Goal: Task Accomplishment & Management: Manage account settings

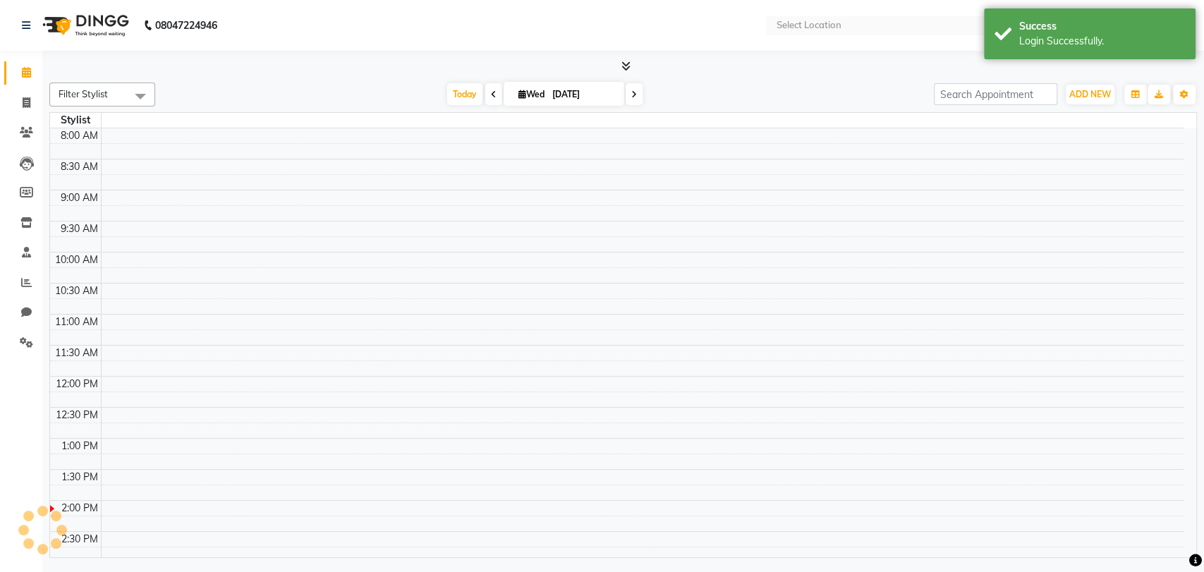
select select "en"
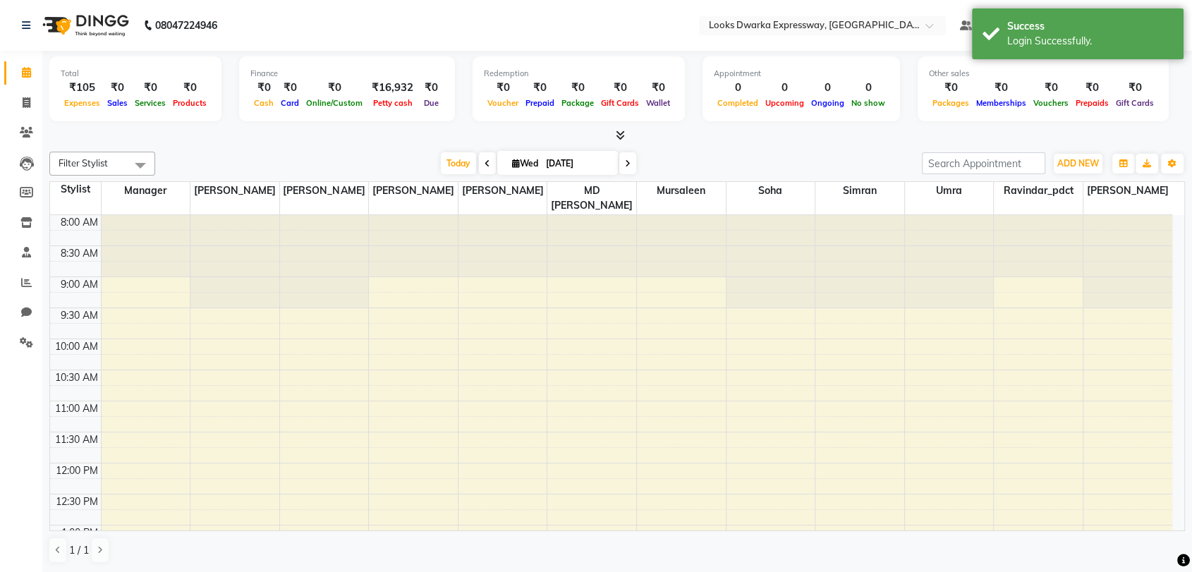
click at [616, 134] on icon at bounding box center [620, 135] width 9 height 11
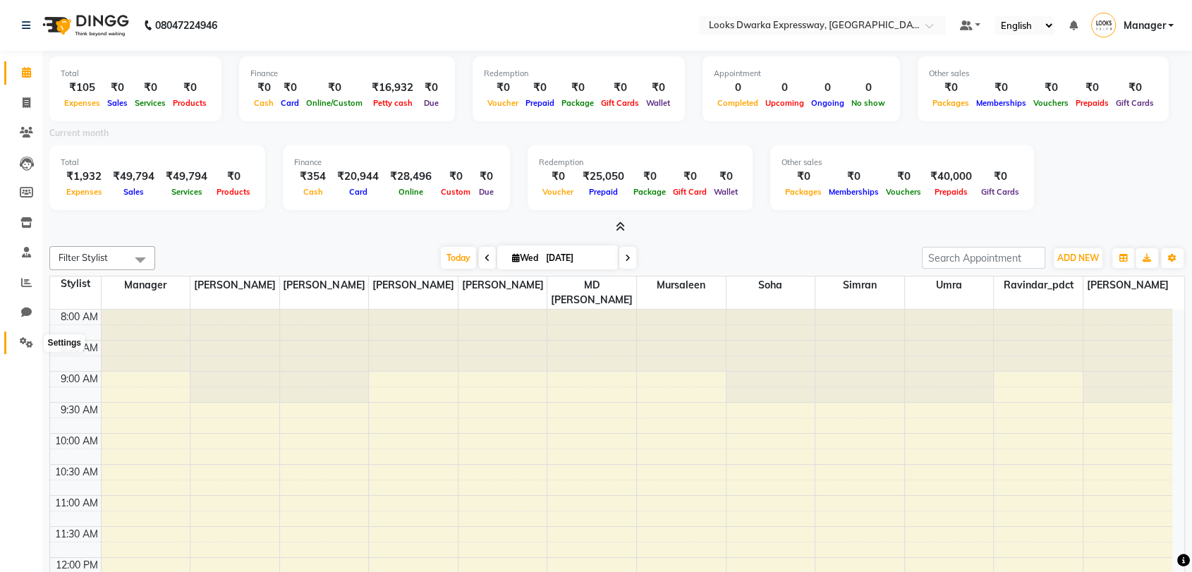
click at [23, 336] on span at bounding box center [26, 343] width 25 height 16
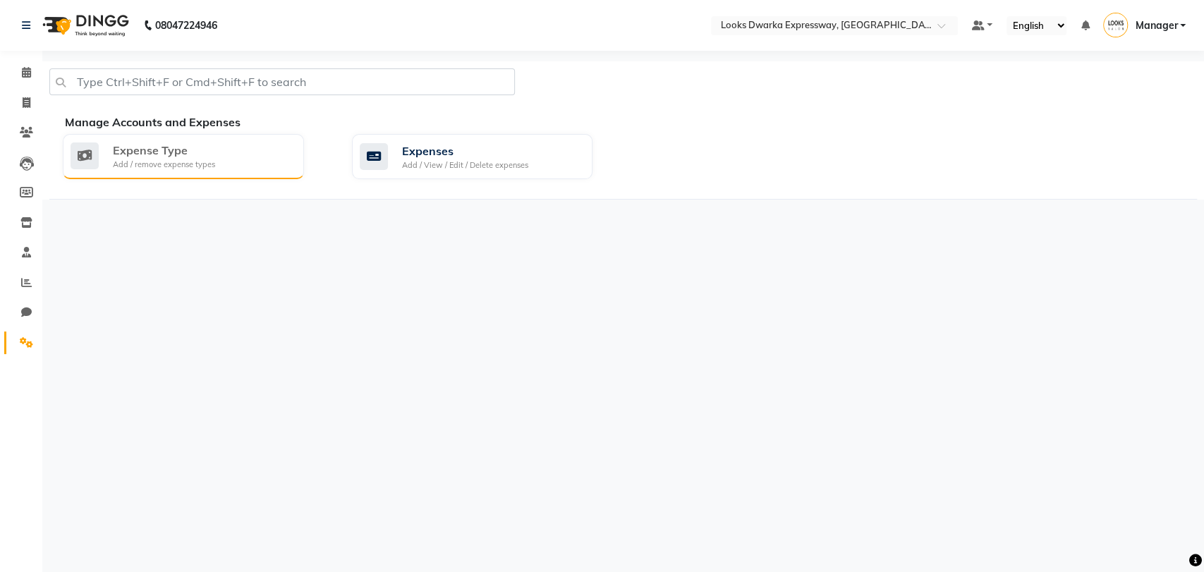
click at [254, 159] on div "Expense Type Add / remove expense types" at bounding box center [182, 156] width 222 height 29
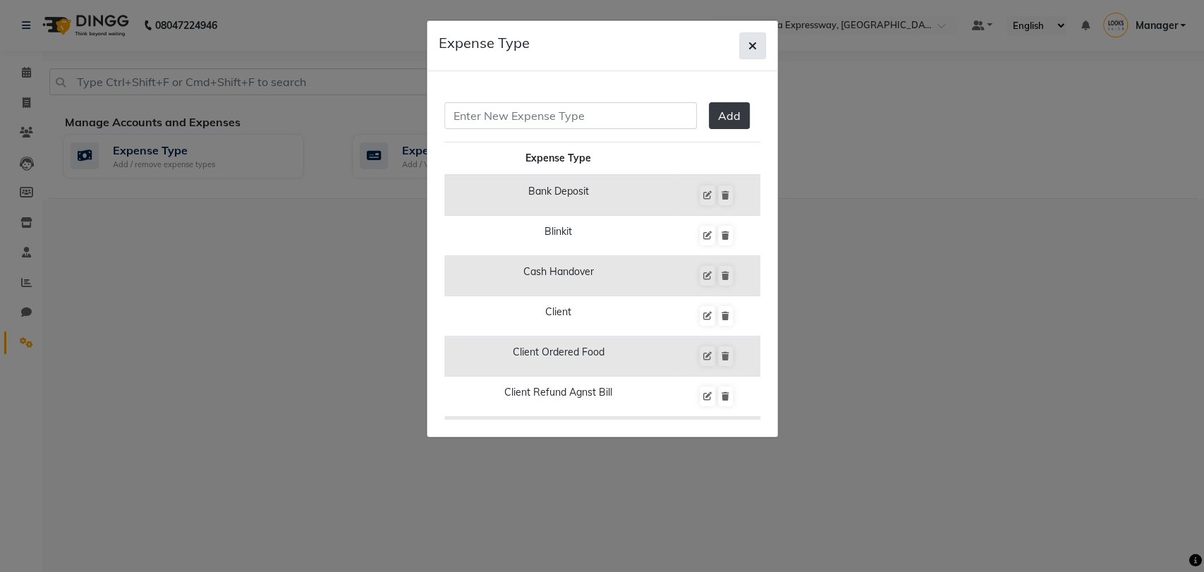
click at [761, 47] on button "button" at bounding box center [752, 45] width 27 height 27
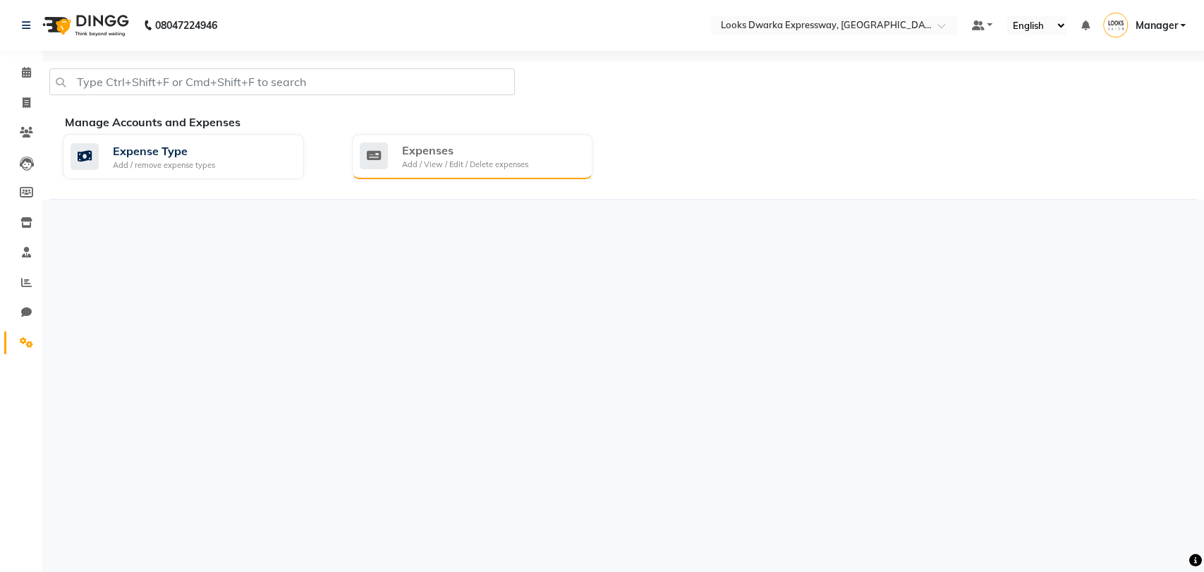
click at [463, 155] on div "Expenses" at bounding box center [465, 150] width 126 height 17
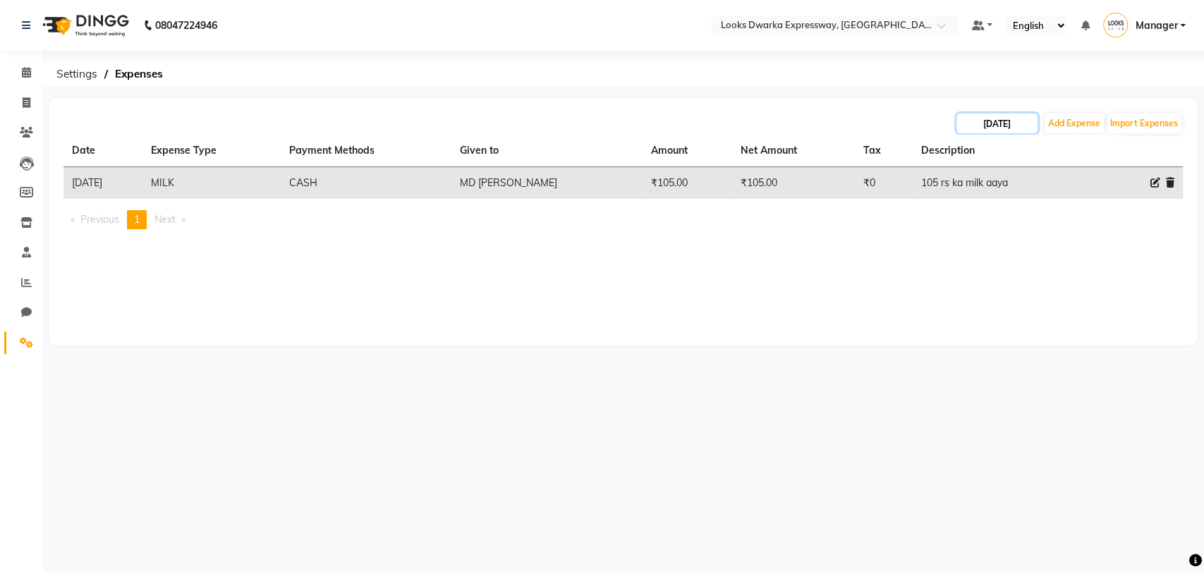
click at [1011, 124] on input "[DATE]" at bounding box center [996, 124] width 81 height 20
select select "9"
select select "2025"
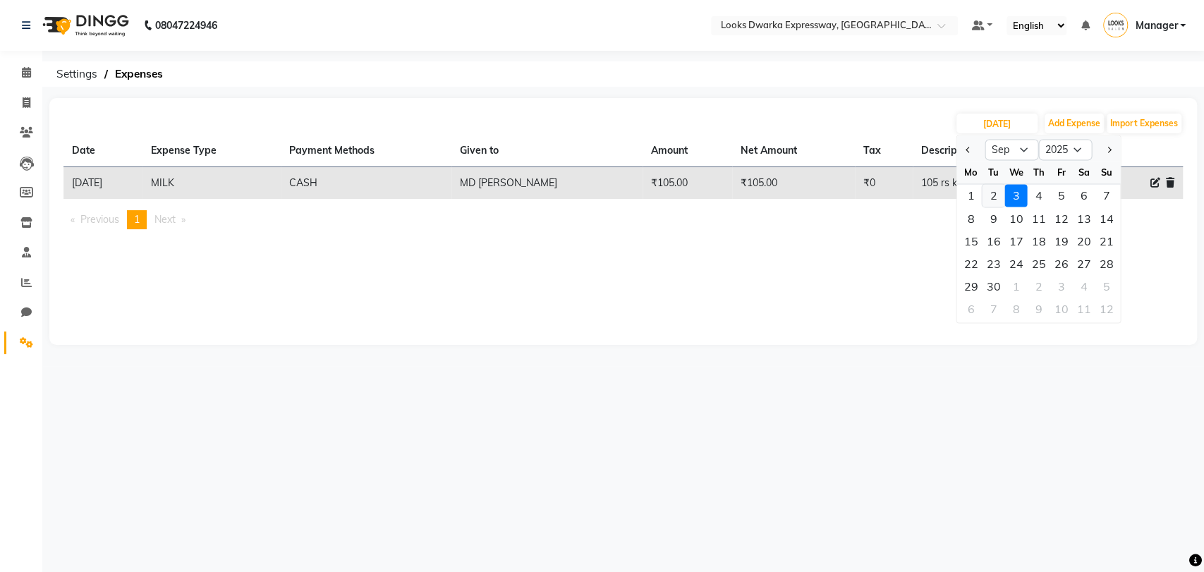
click at [994, 202] on div "2" at bounding box center [993, 195] width 23 height 23
type input "02-09-2025"
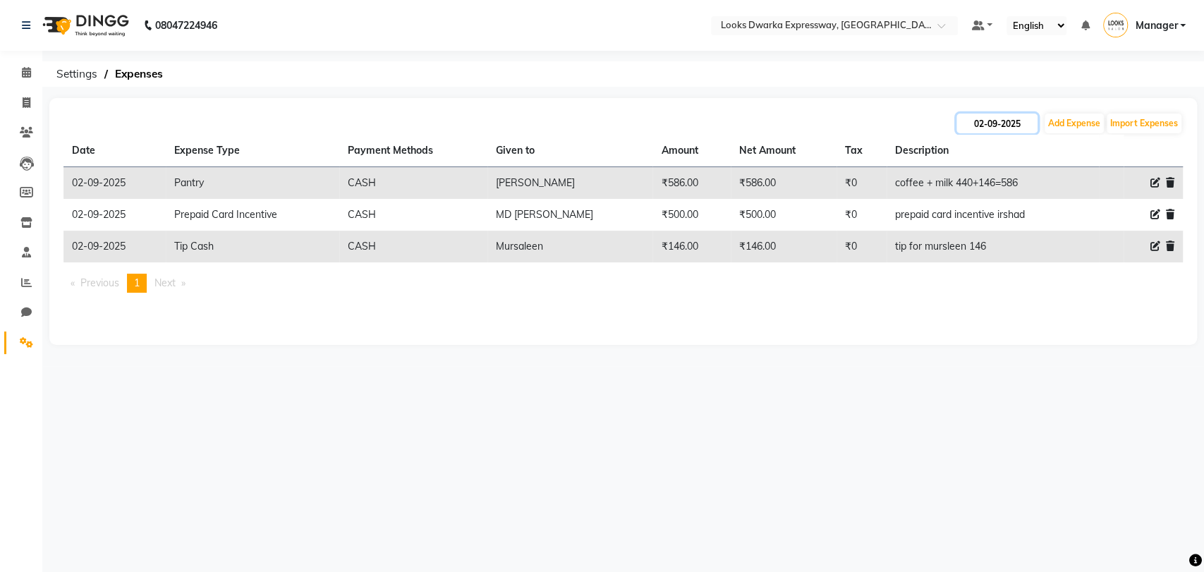
click at [982, 127] on input "02-09-2025" at bounding box center [996, 124] width 81 height 20
select select "9"
select select "2025"
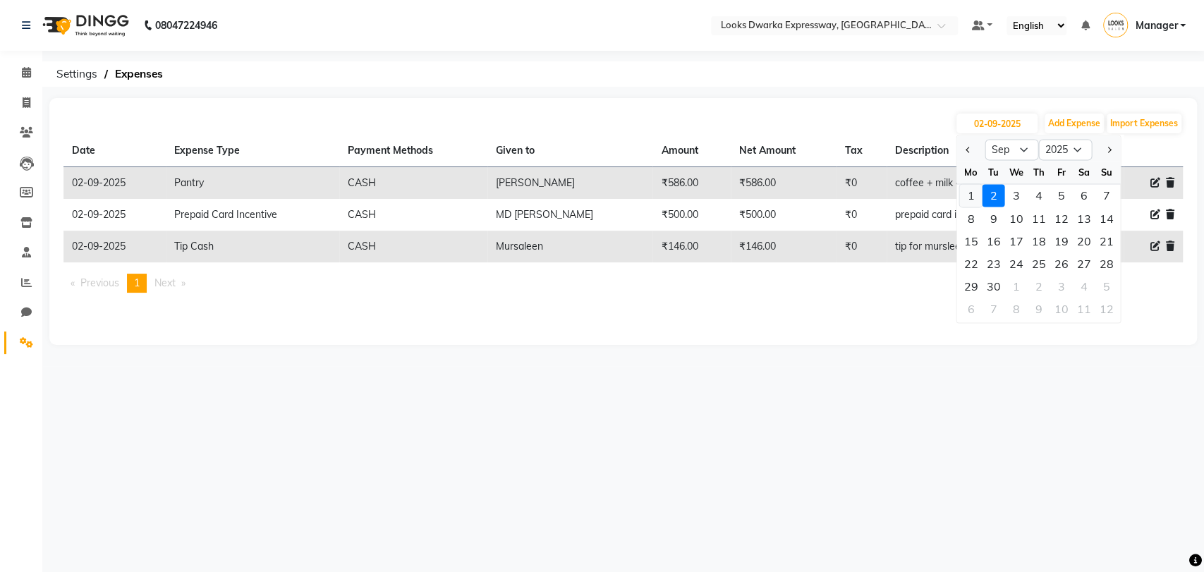
click at [962, 198] on div "1" at bounding box center [970, 195] width 23 height 23
type input "01-09-2025"
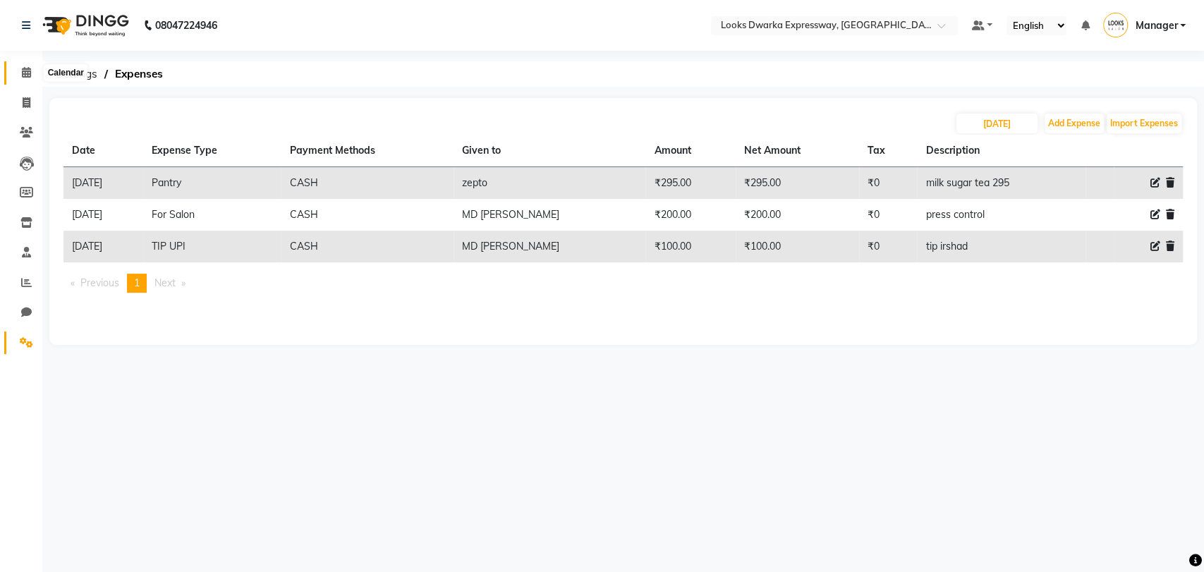
click at [32, 72] on span at bounding box center [26, 73] width 25 height 16
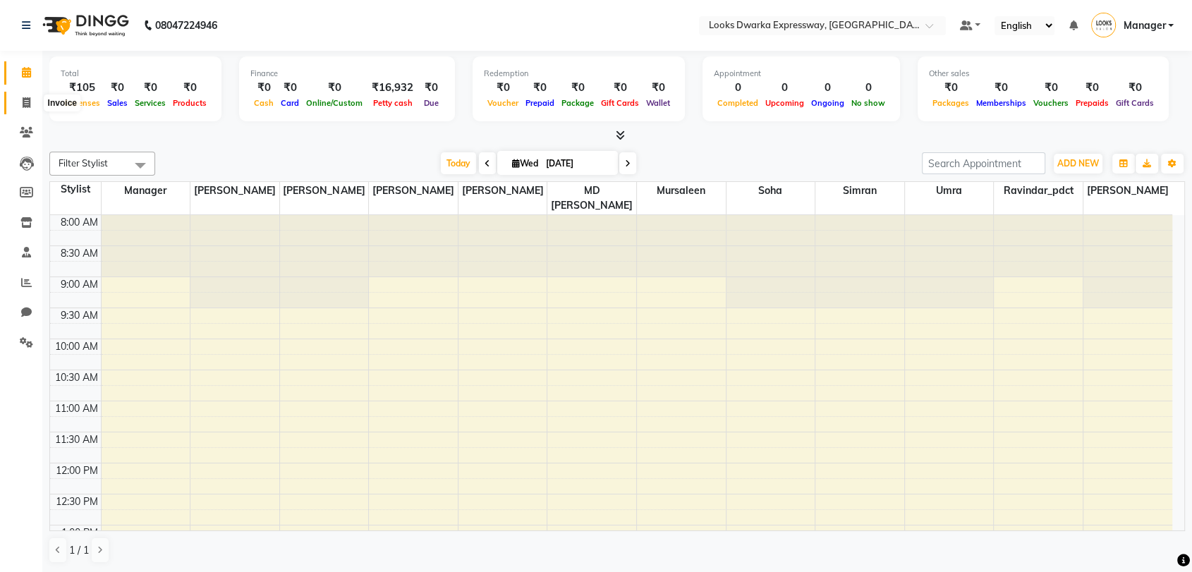
click at [30, 95] on span at bounding box center [26, 103] width 25 height 16
select select "service"
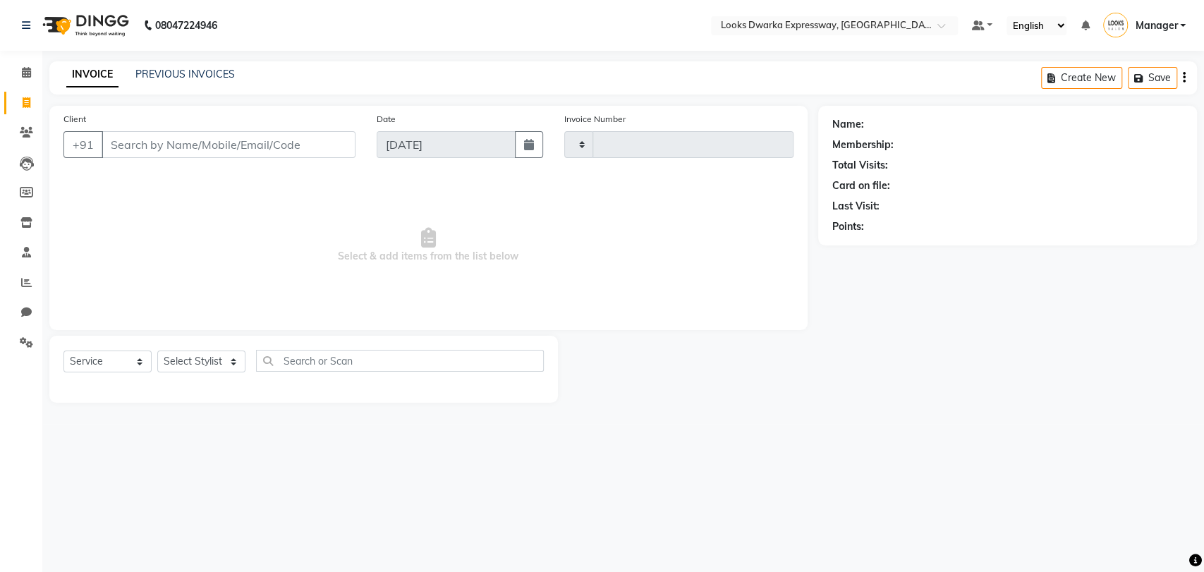
type input "1928"
select select "6011"
click at [193, 72] on link "PREVIOUS INVOICES" at bounding box center [184, 74] width 99 height 13
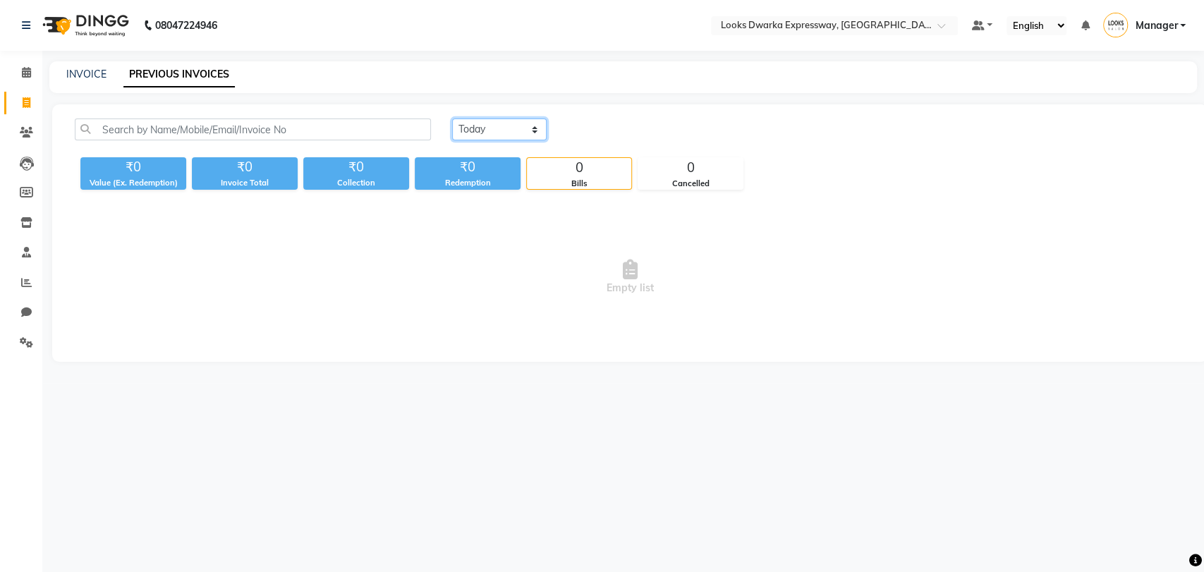
click at [473, 135] on select "Today Yesterday Custom Range" at bounding box center [499, 130] width 95 height 22
select select "yesterday"
click at [452, 119] on select "Today Yesterday Custom Range" at bounding box center [499, 130] width 95 height 22
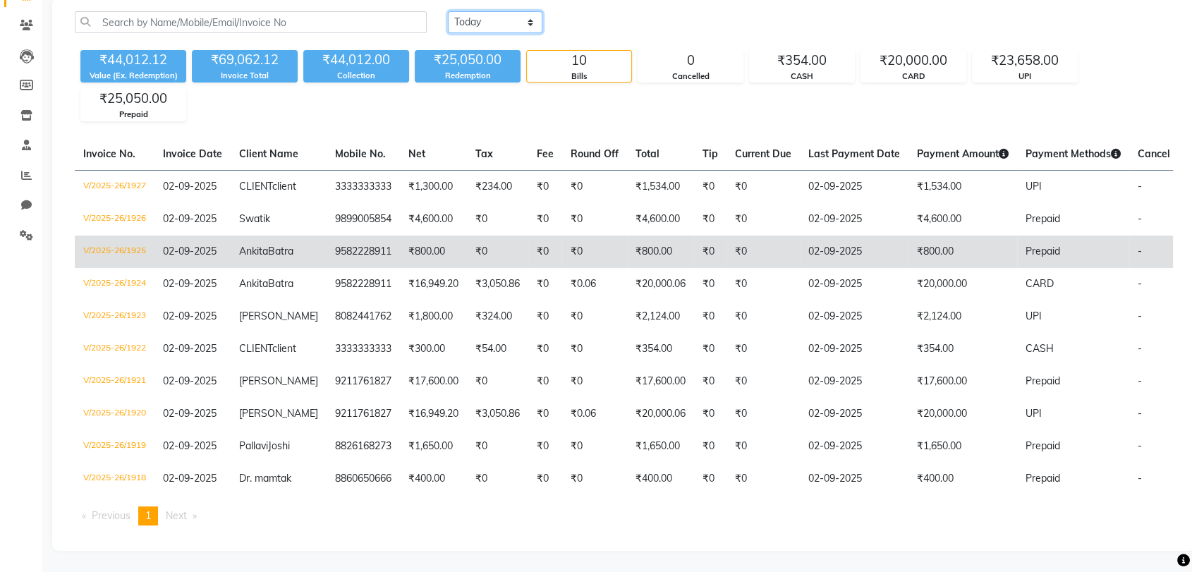
scroll to position [175, 0]
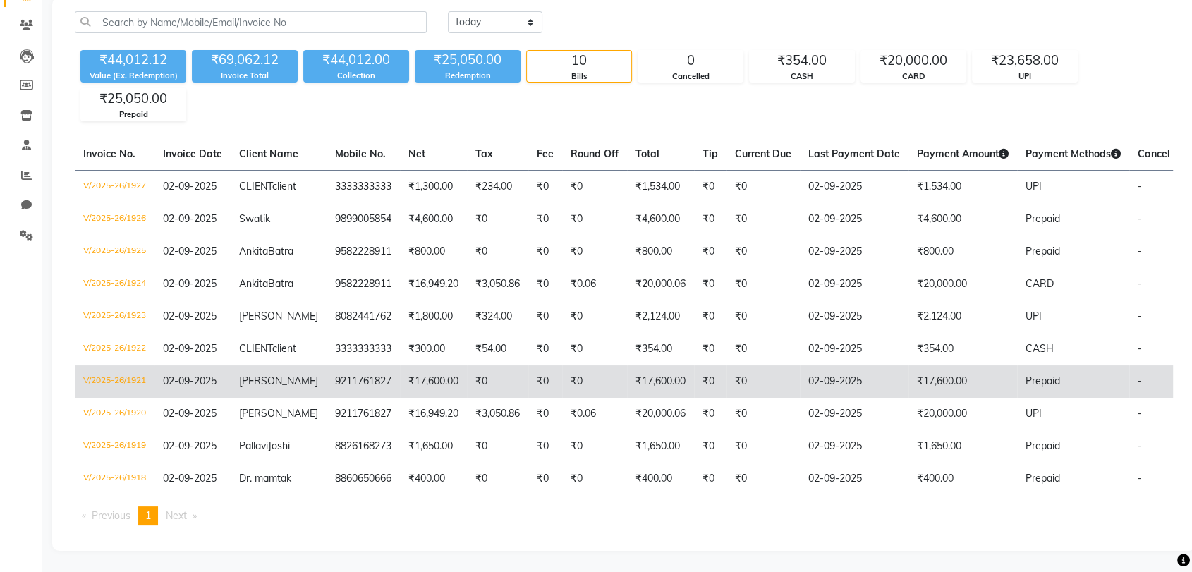
click at [708, 365] on td "₹0" at bounding box center [710, 381] width 32 height 32
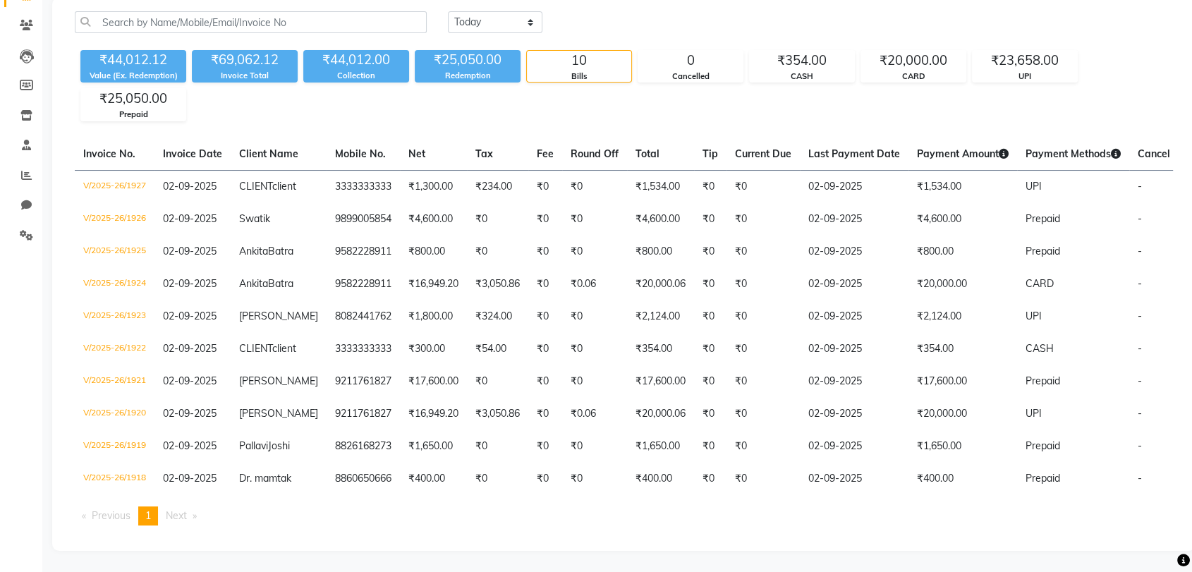
scroll to position [0, 0]
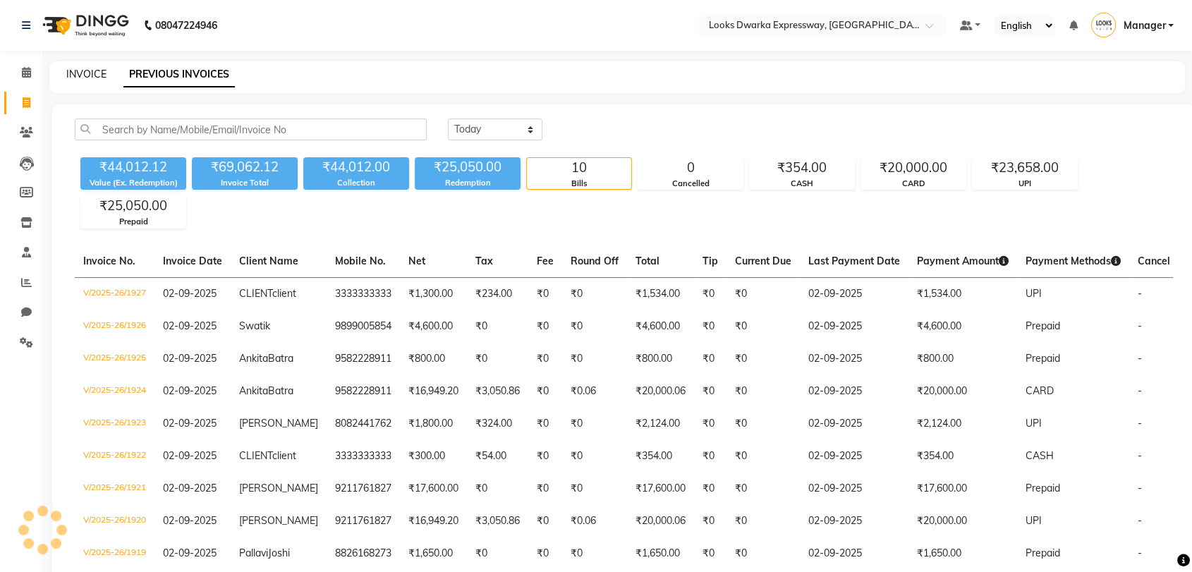
click at [90, 71] on link "INVOICE" at bounding box center [86, 74] width 40 height 13
select select "service"
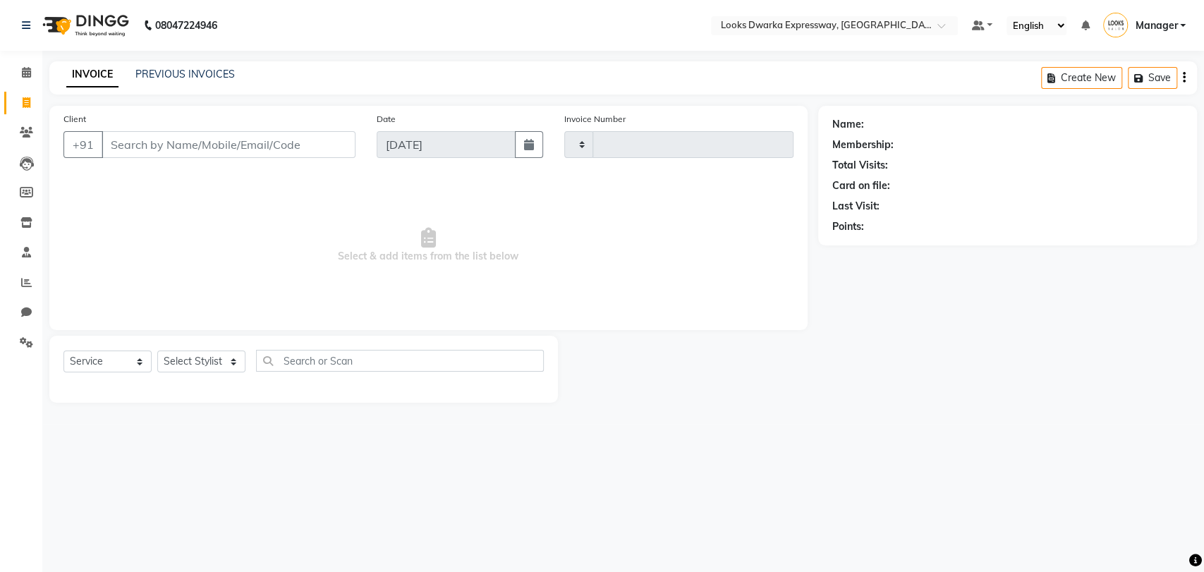
type input "1928"
select select "6011"
click at [199, 359] on select "Select Stylist" at bounding box center [201, 362] width 88 height 22
click at [215, 365] on select "Select Stylist Manager MD Irshad Mursaleen Ravi Ravindar_pdct RIJVAN AHMAD SALI…" at bounding box center [201, 362] width 88 height 22
click at [85, 214] on span "Select & add items from the list below" at bounding box center [428, 245] width 730 height 141
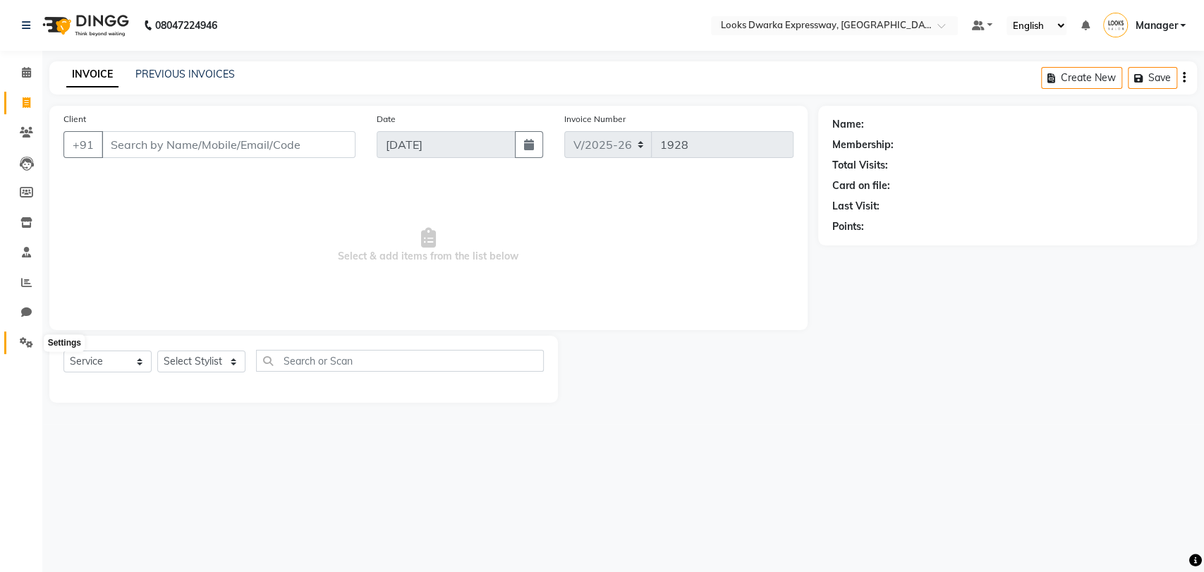
click at [21, 335] on span at bounding box center [26, 343] width 25 height 16
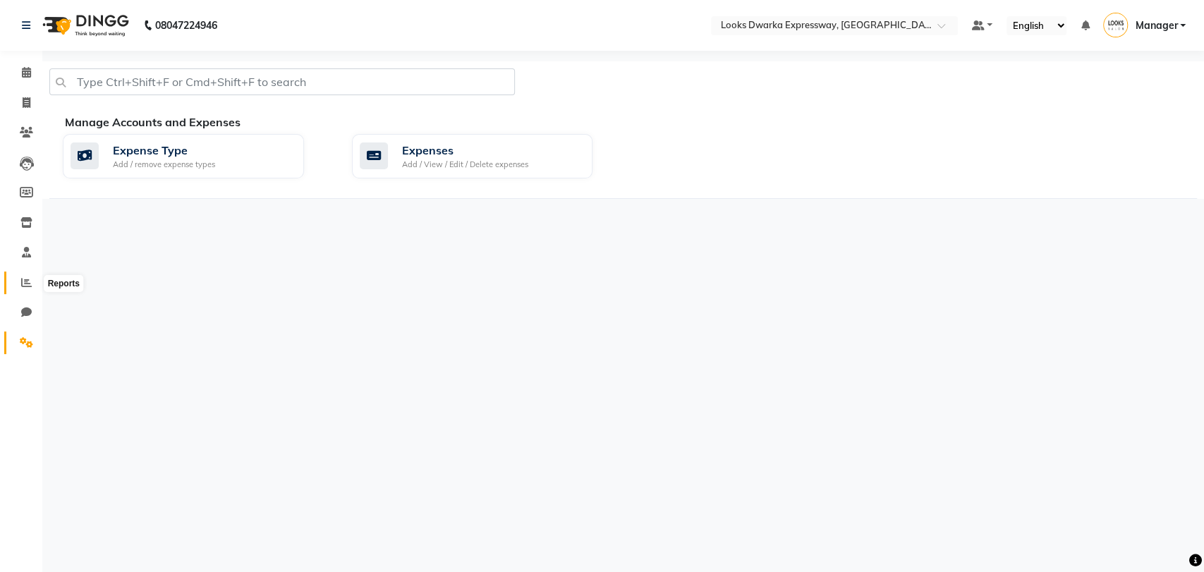
click at [27, 286] on icon at bounding box center [26, 282] width 11 height 11
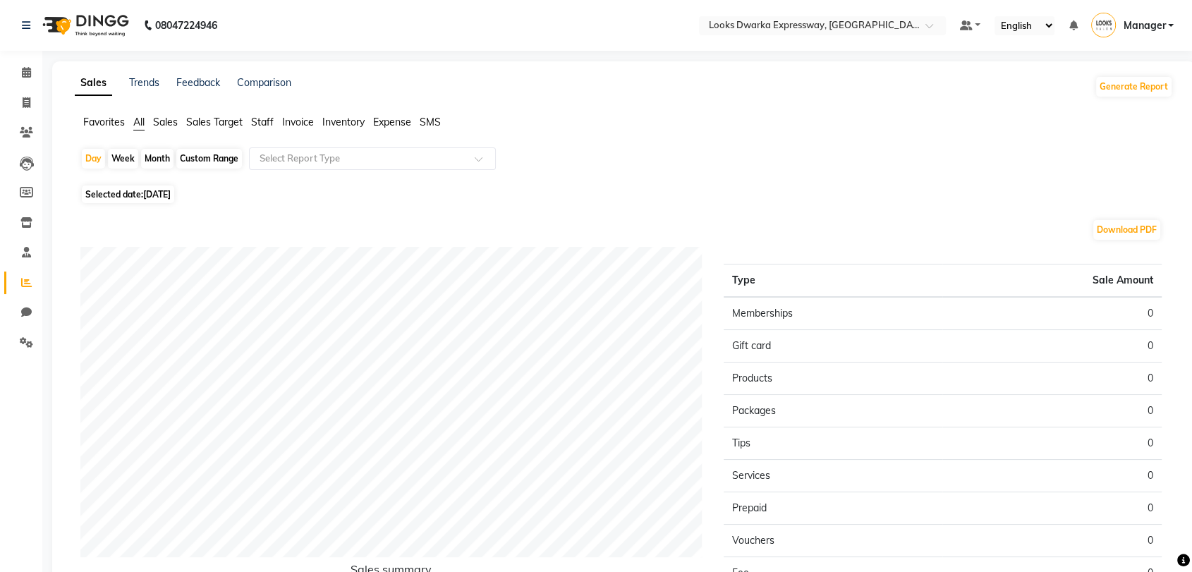
click at [23, 114] on li "Invoice" at bounding box center [21, 103] width 42 height 30
click at [35, 88] on li "Invoice" at bounding box center [21, 103] width 42 height 30
click at [23, 103] on icon at bounding box center [27, 102] width 8 height 11
select select "service"
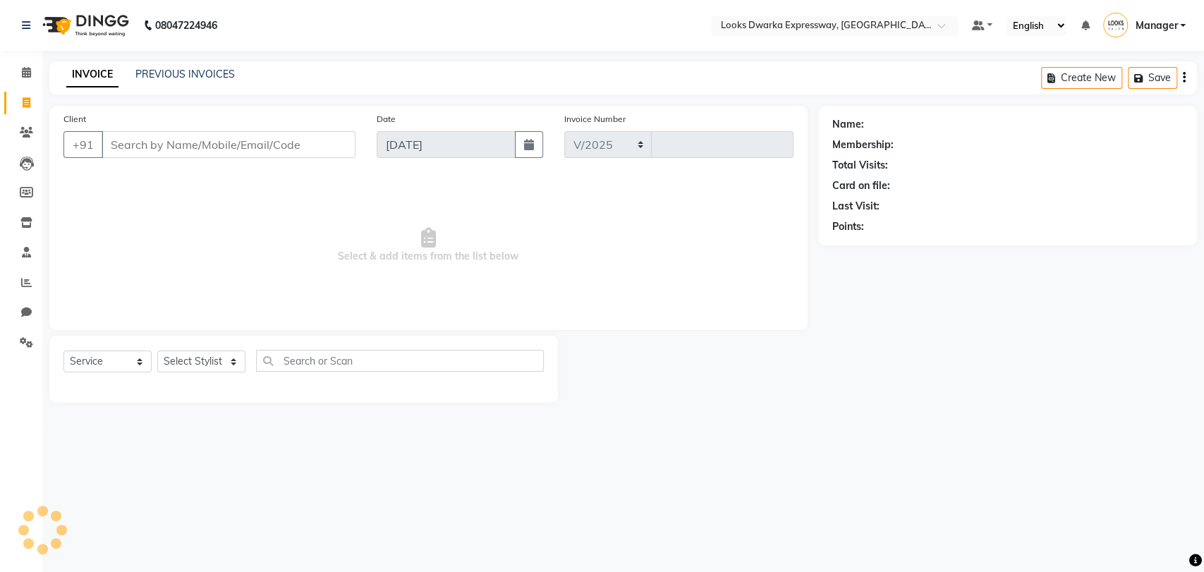
select select "6011"
type input "1928"
click at [181, 71] on link "PREVIOUS INVOICES" at bounding box center [184, 74] width 99 height 13
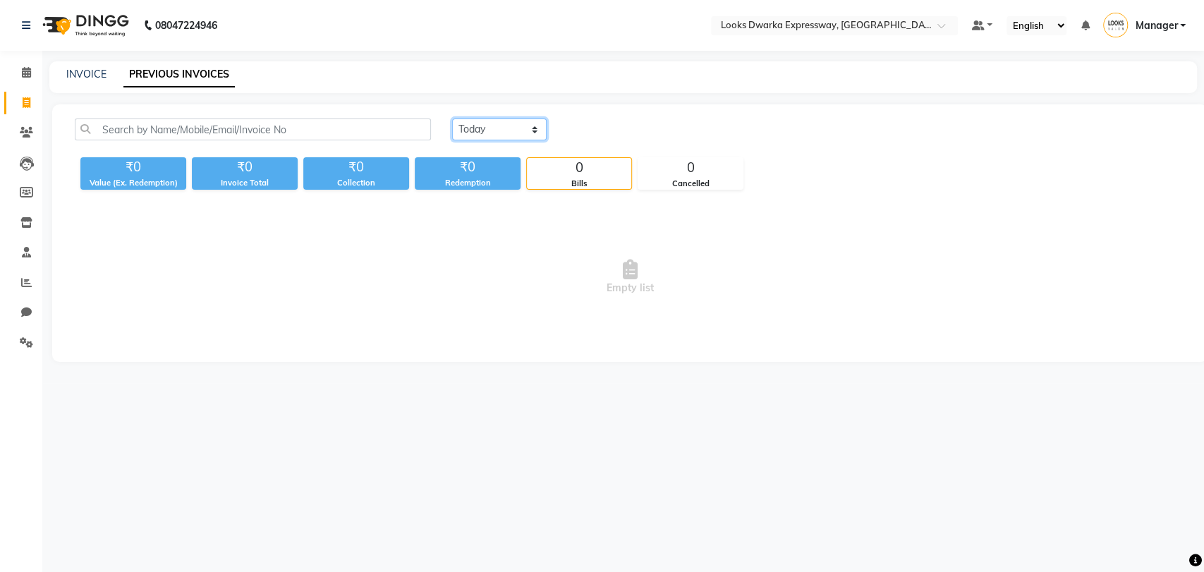
click at [487, 127] on select "Today Yesterday Custom Range" at bounding box center [499, 130] width 95 height 22
select select "range"
click at [452, 119] on select "Today Yesterday Custom Range" at bounding box center [499, 130] width 95 height 22
click at [615, 128] on input "[DATE]" at bounding box center [614, 130] width 99 height 20
select select "9"
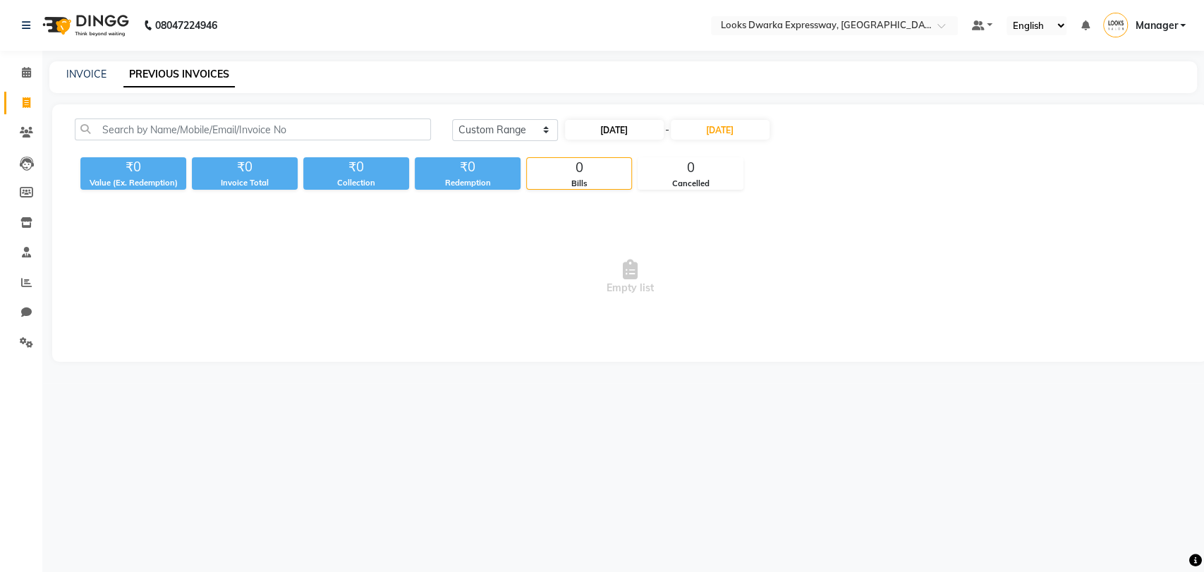
select select "2025"
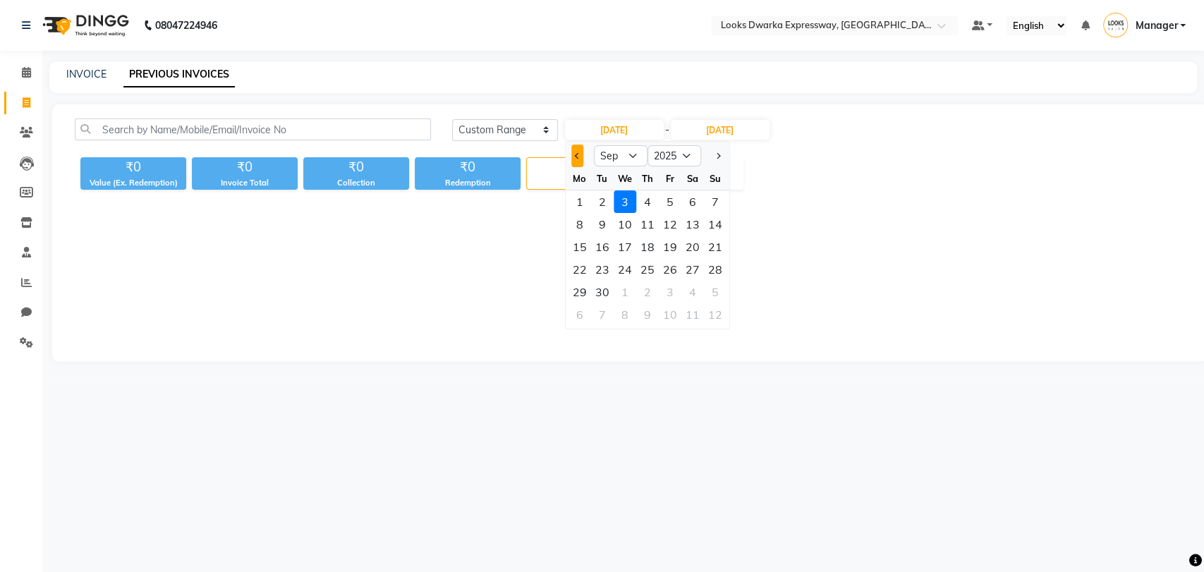
click at [572, 153] on button "Previous month" at bounding box center [577, 156] width 12 height 23
select select "8"
click at [673, 199] on div "1" at bounding box center [670, 201] width 23 height 23
type input "01-08-2025"
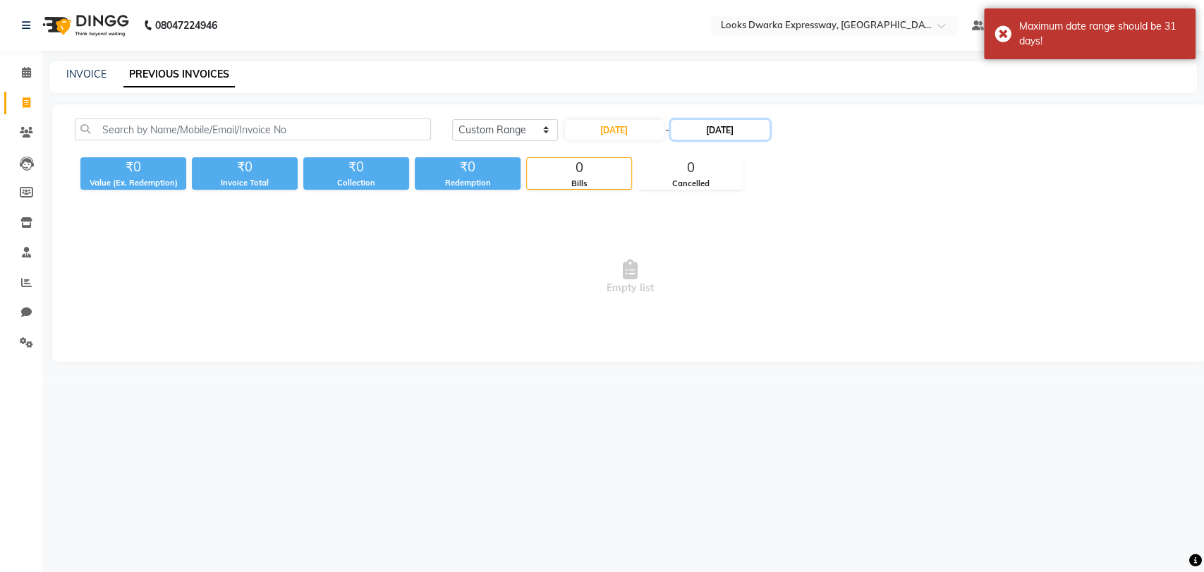
click at [736, 121] on input "[DATE]" at bounding box center [720, 130] width 99 height 20
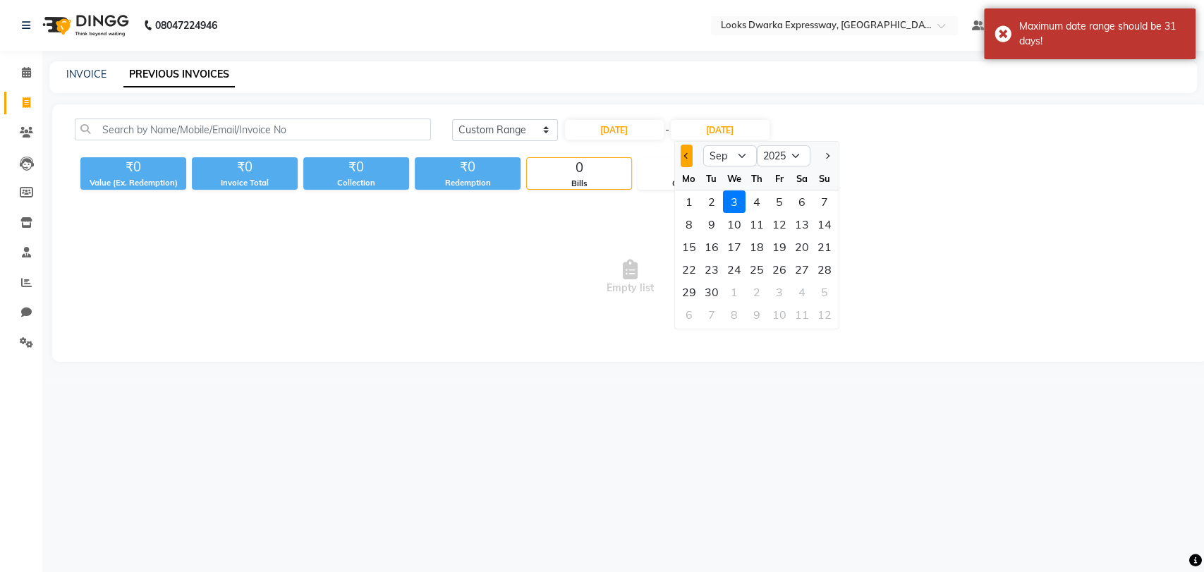
click at [683, 157] on button "Previous month" at bounding box center [686, 156] width 12 height 23
select select "8"
click at [815, 292] on div "31" at bounding box center [824, 292] width 23 height 23
type input "31-08-2025"
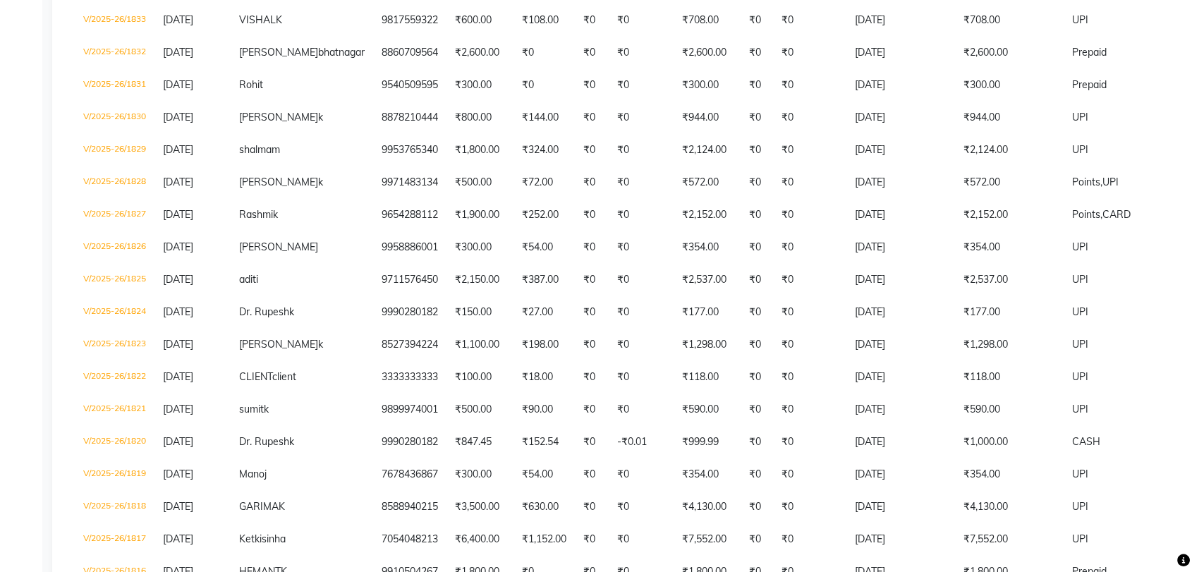
scroll to position [3201, 0]
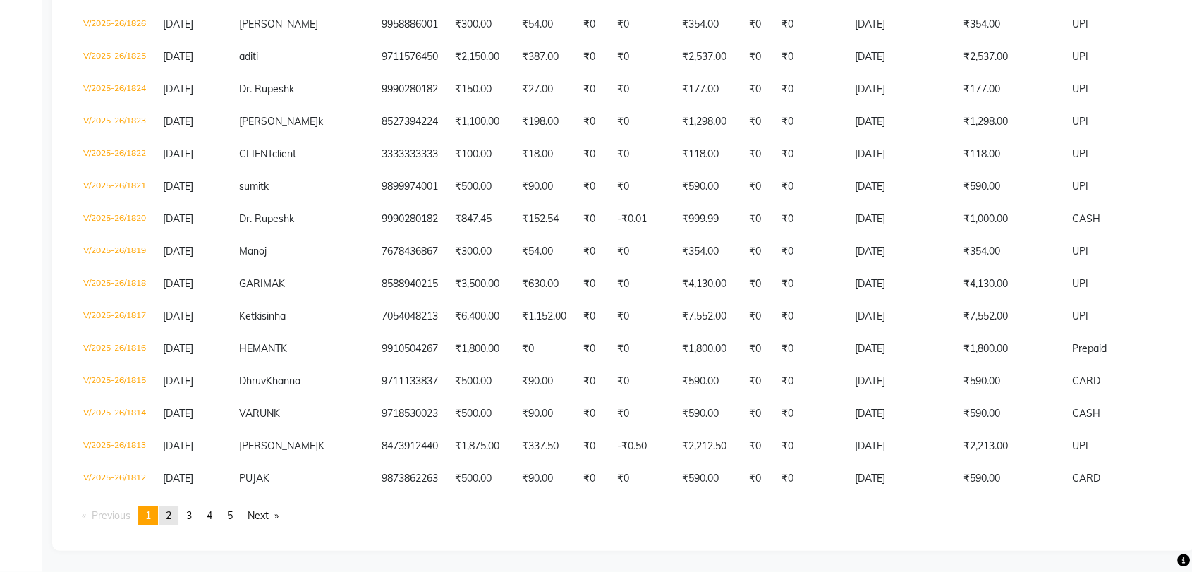
click at [170, 521] on span "2" at bounding box center [169, 515] width 6 height 13
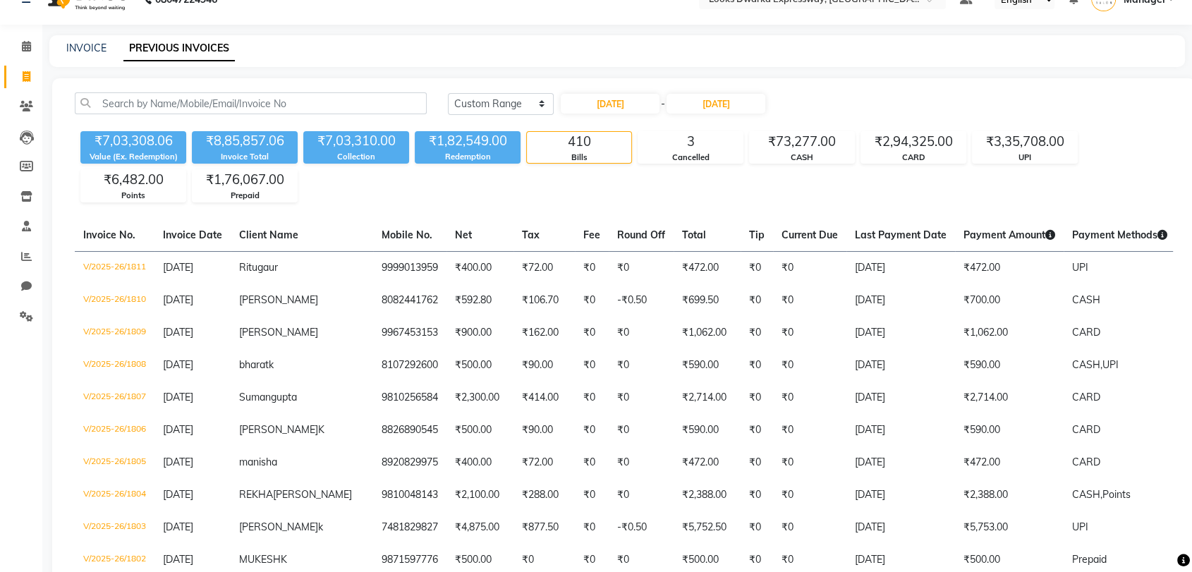
scroll to position [0, 0]
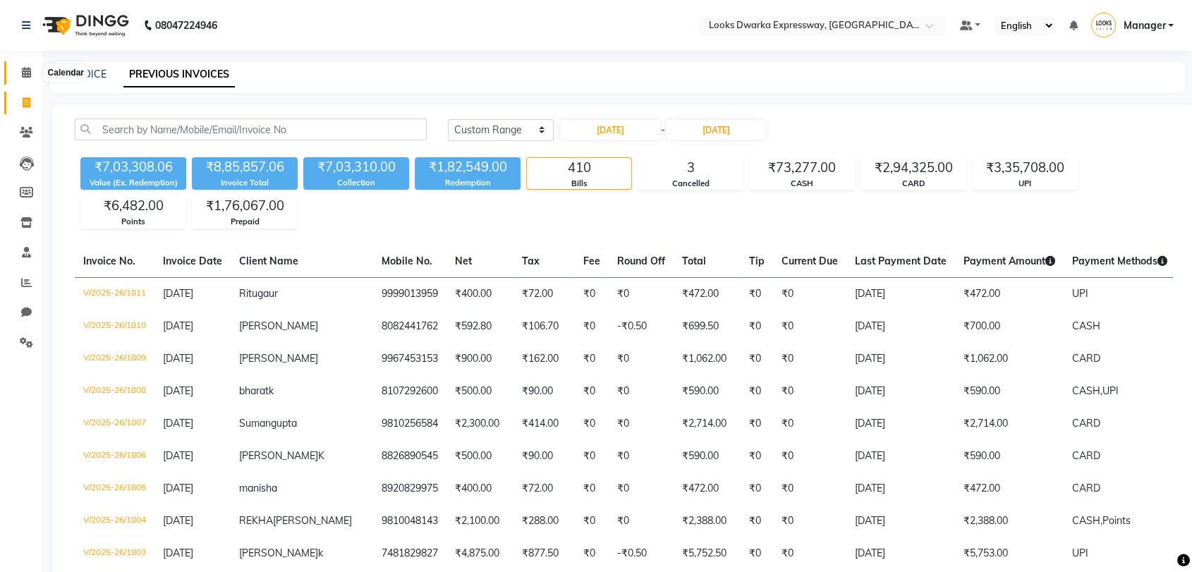
click at [20, 70] on span at bounding box center [26, 73] width 25 height 16
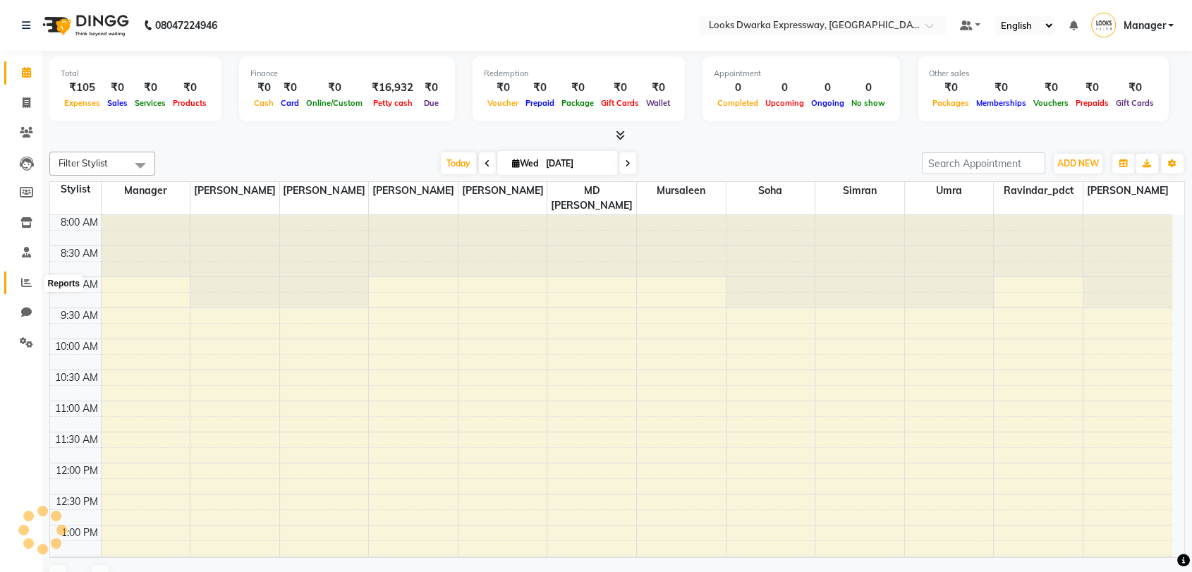
click at [23, 288] on icon at bounding box center [26, 282] width 11 height 11
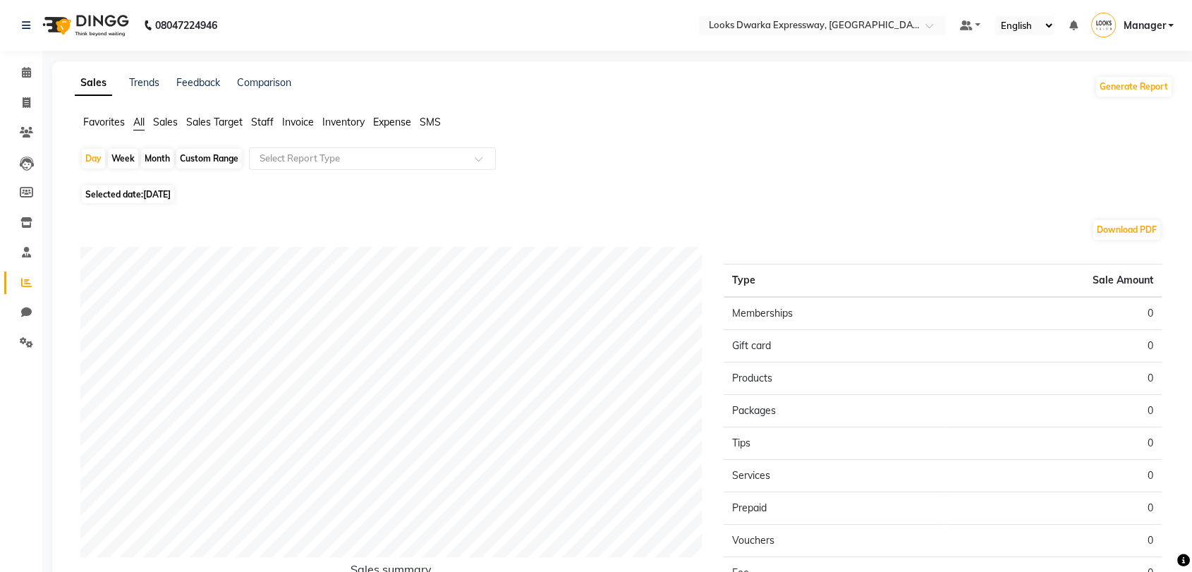
click at [158, 127] on span "Sales" at bounding box center [165, 122] width 25 height 13
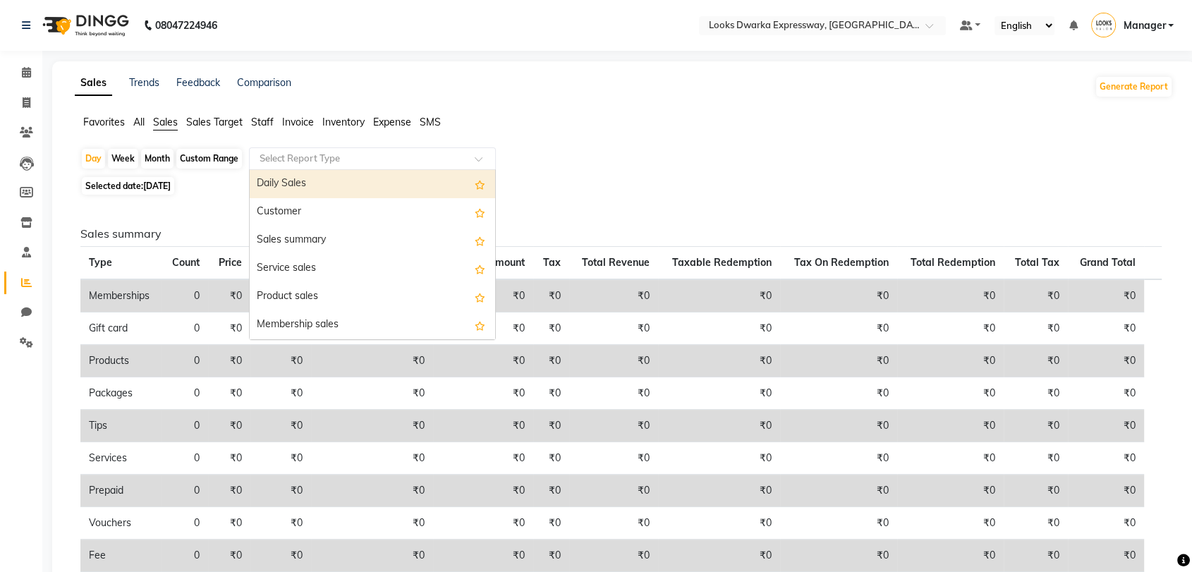
click at [272, 154] on input "text" at bounding box center [358, 159] width 203 height 14
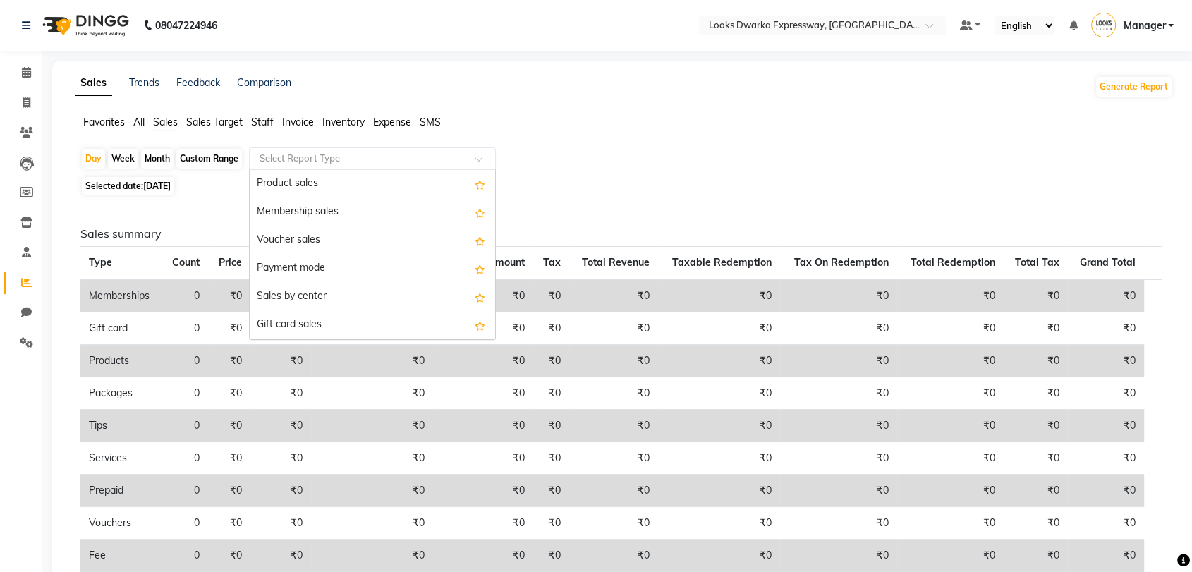
scroll to position [91, 0]
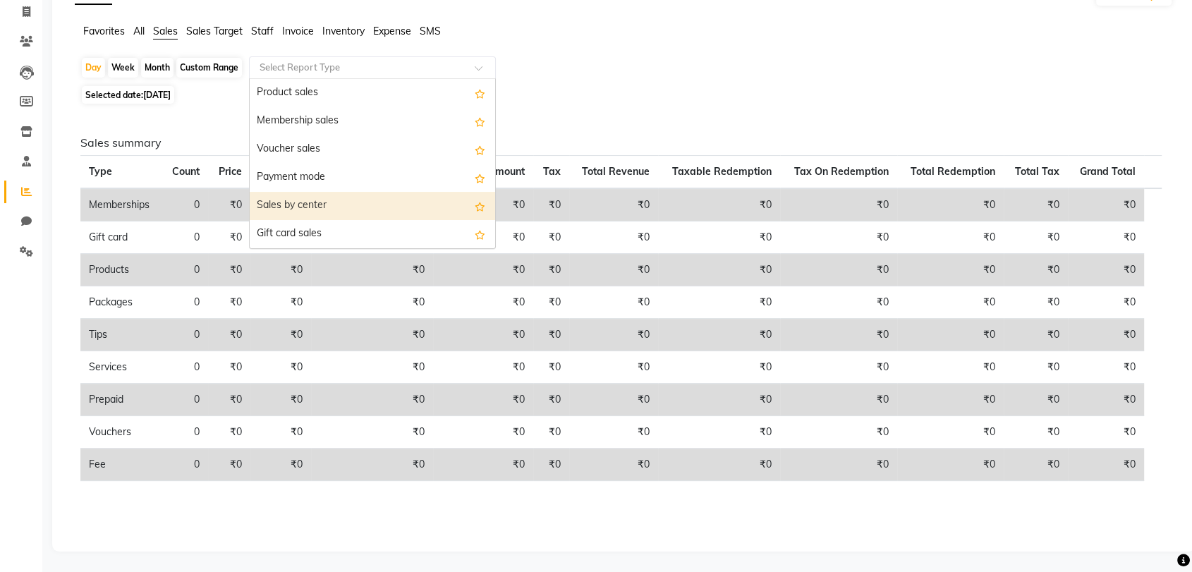
click at [323, 193] on div "Sales by center" at bounding box center [372, 206] width 245 height 28
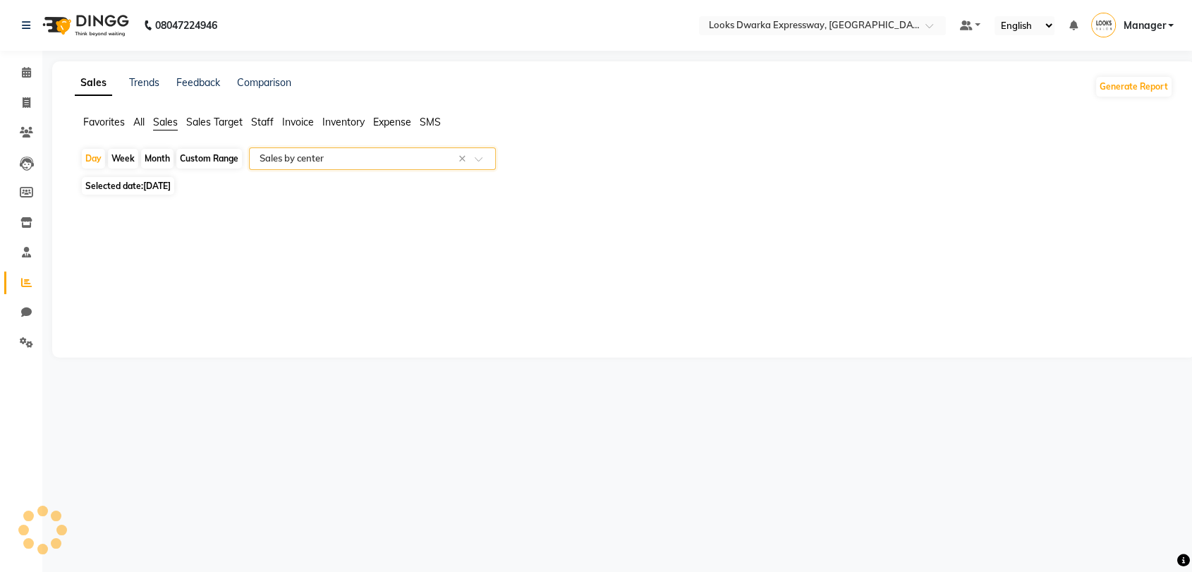
scroll to position [0, 0]
click at [161, 157] on div "Month" at bounding box center [157, 159] width 32 height 20
select select "9"
select select "2025"
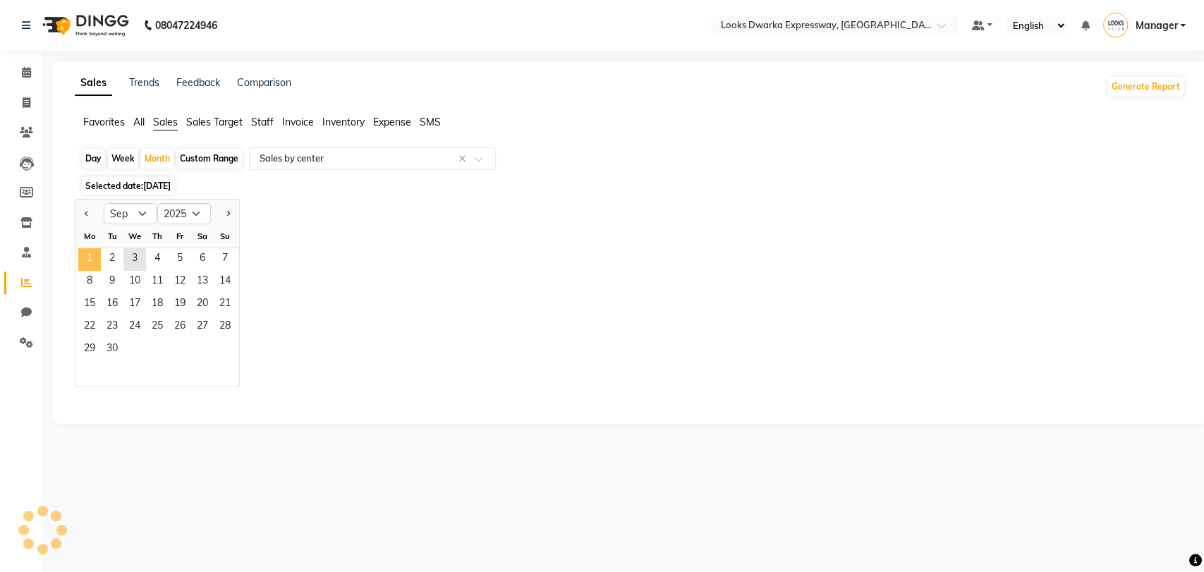
click at [79, 254] on span "1" at bounding box center [89, 259] width 23 height 23
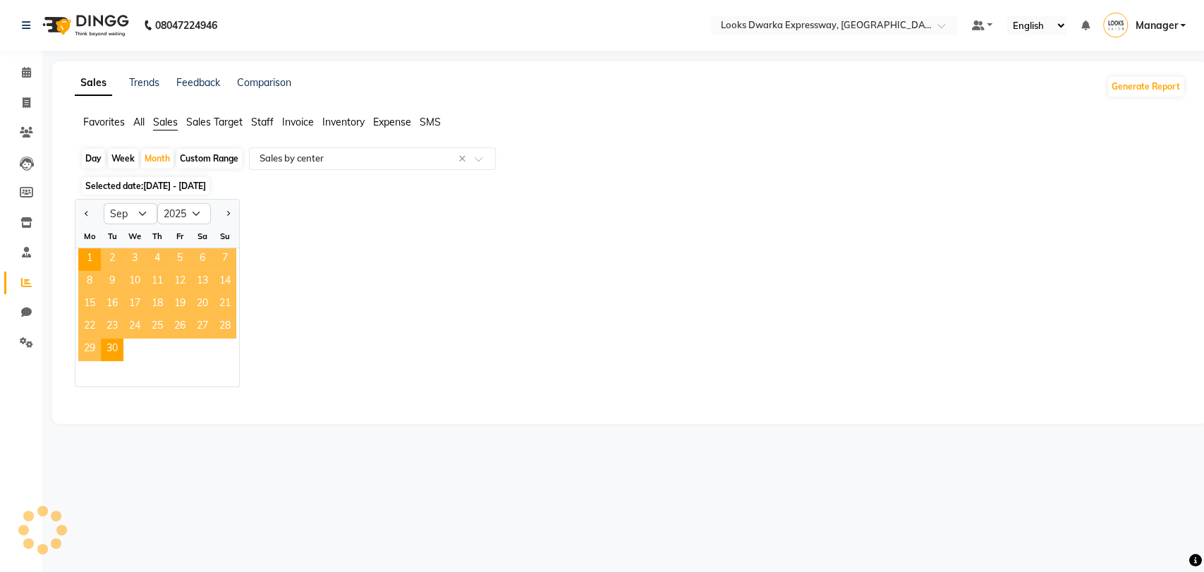
select select "full_report"
select select "csv"
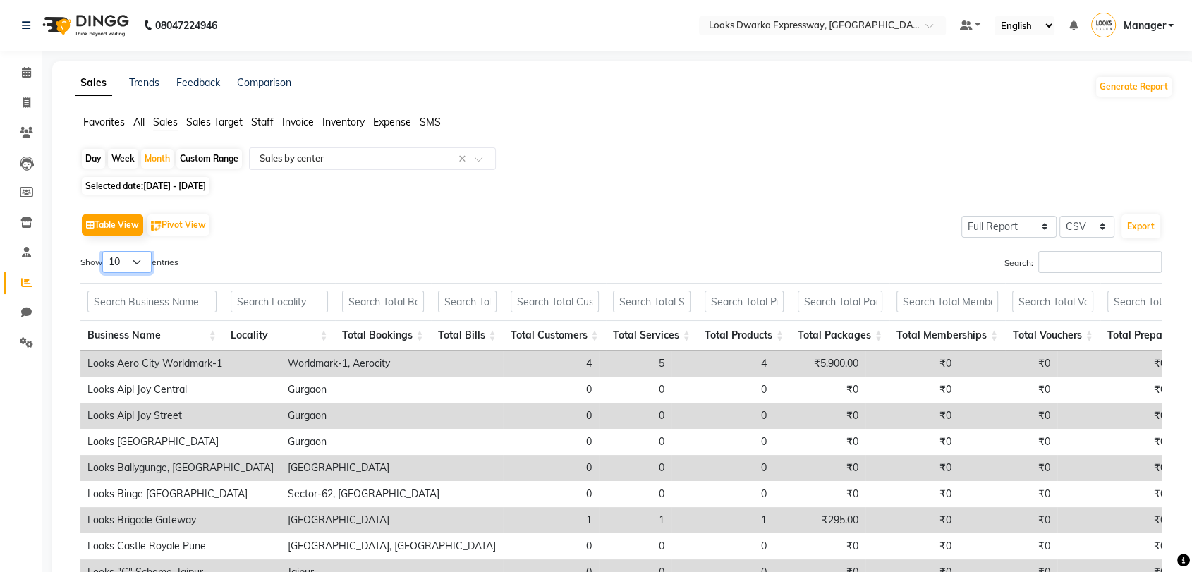
click at [122, 266] on select "10 25 50 100" at bounding box center [126, 262] width 49 height 22
select select "100"
click at [104, 251] on select "10 25 50 100" at bounding box center [126, 262] width 49 height 22
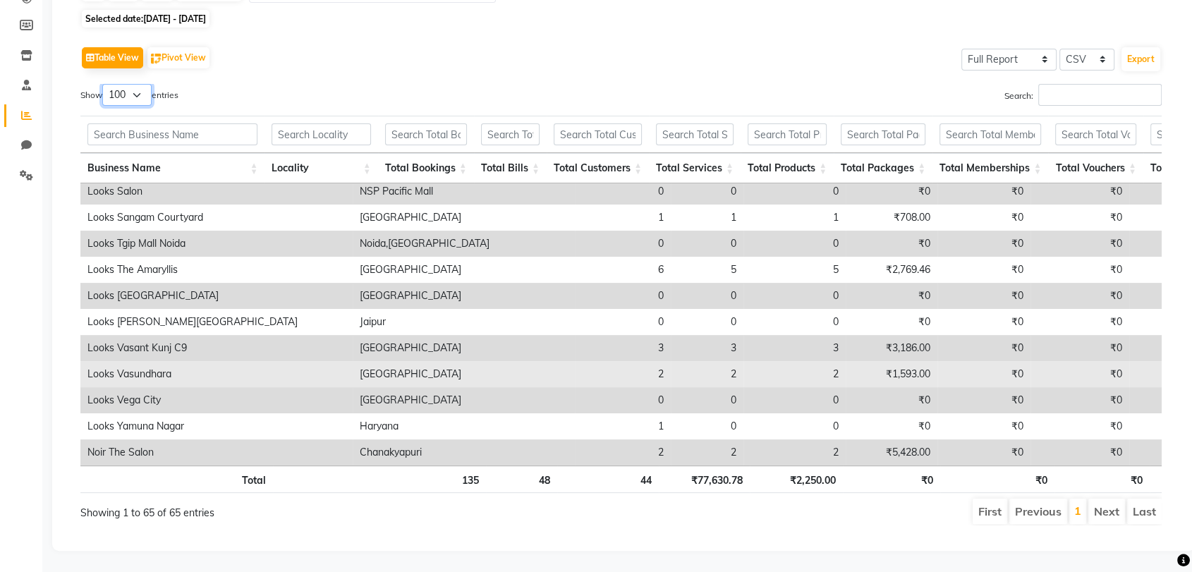
scroll to position [178, 0]
click at [246, 361] on td "Looks Vasundhara" at bounding box center [216, 374] width 272 height 26
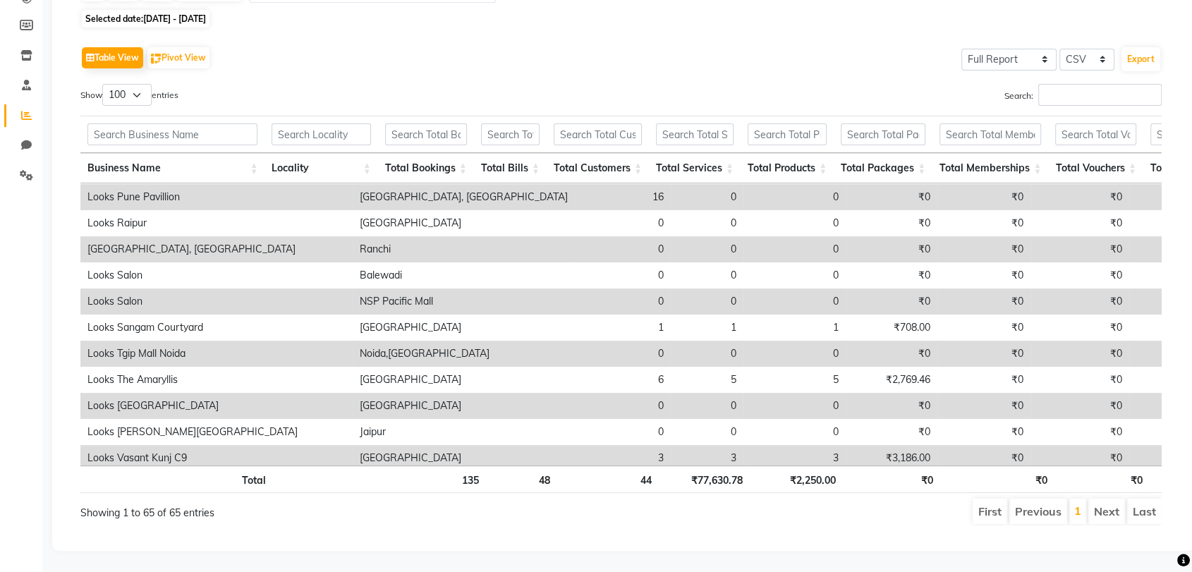
scroll to position [1426, 0]
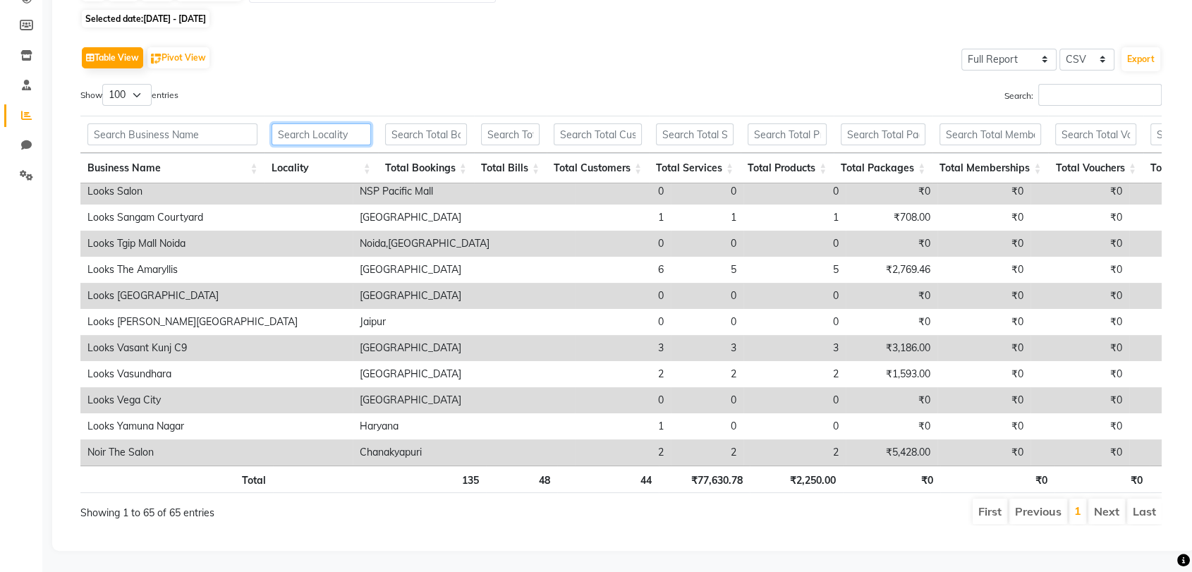
click at [344, 123] on input "text" at bounding box center [321, 134] width 99 height 22
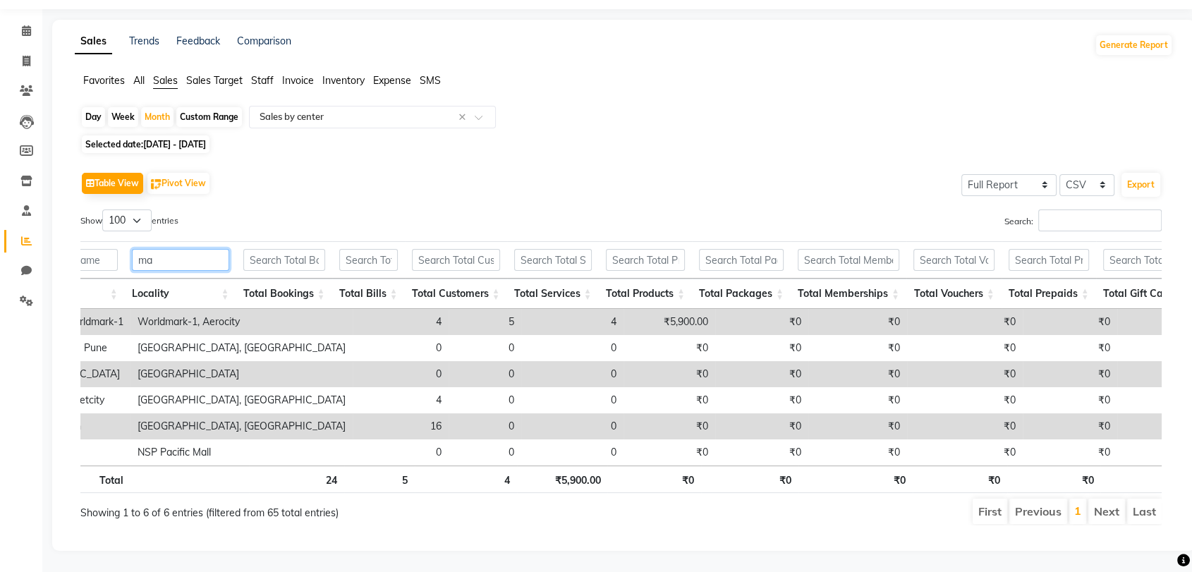
scroll to position [0, 0]
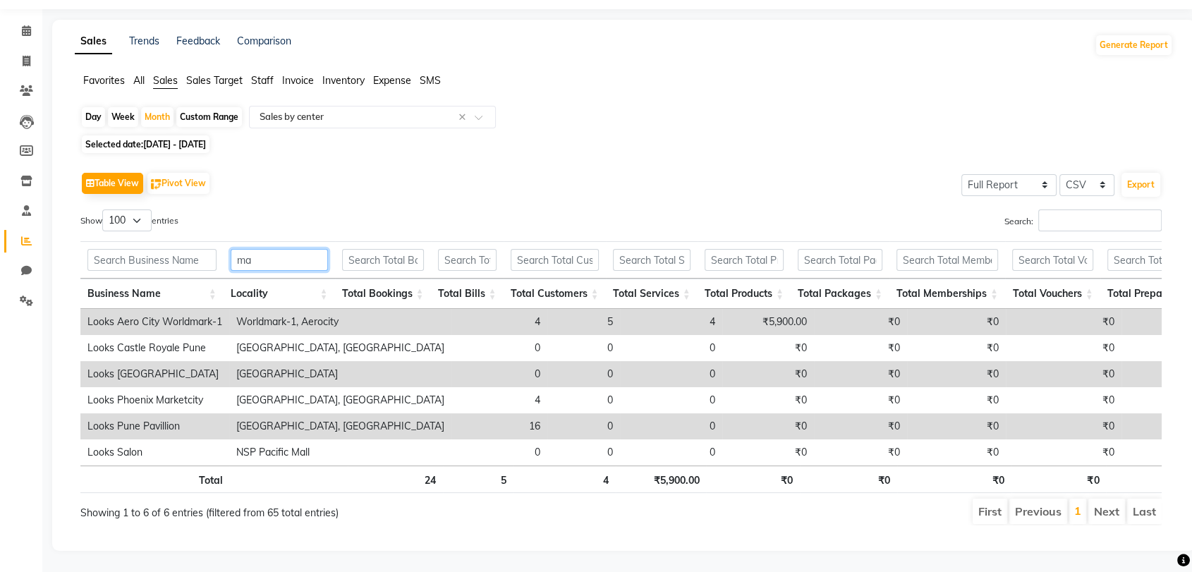
type input "ma"
click at [181, 135] on span "Selected date: 01-09-2025 - 30-09-2025" at bounding box center [146, 144] width 128 height 18
select select "9"
select select "2025"
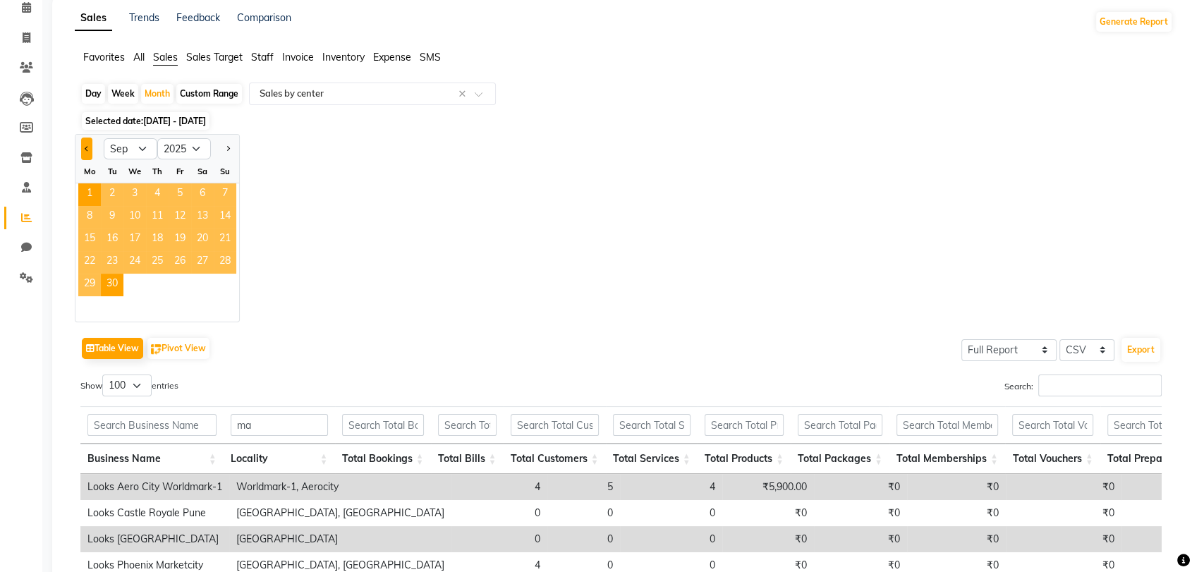
click at [85, 148] on span "Previous month" at bounding box center [87, 148] width 5 height 5
select select "8"
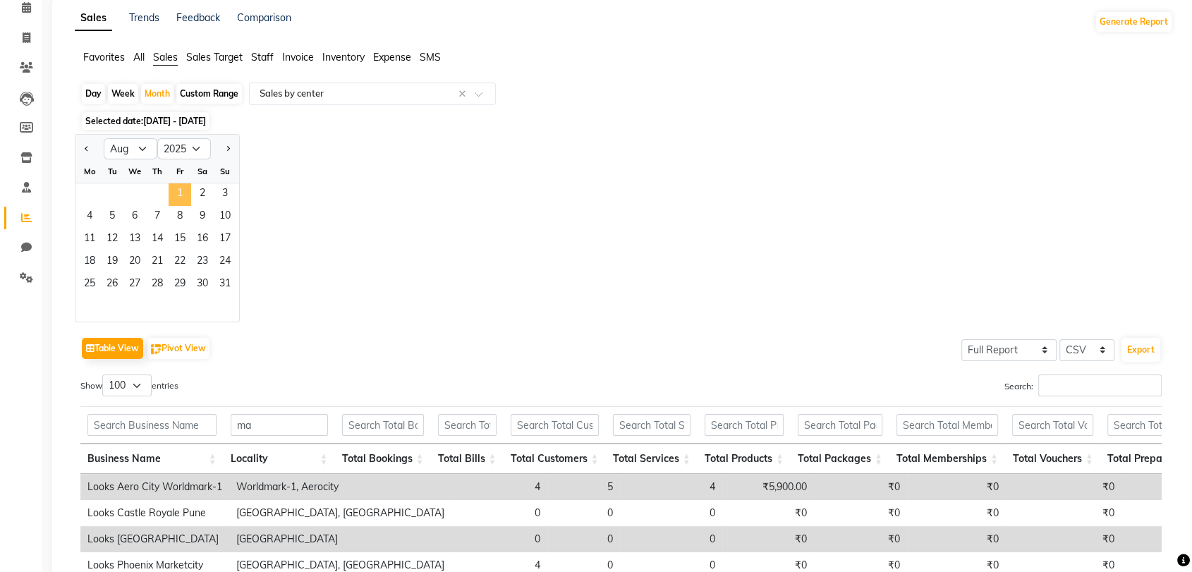
click at [181, 186] on span "1" at bounding box center [180, 194] width 23 height 23
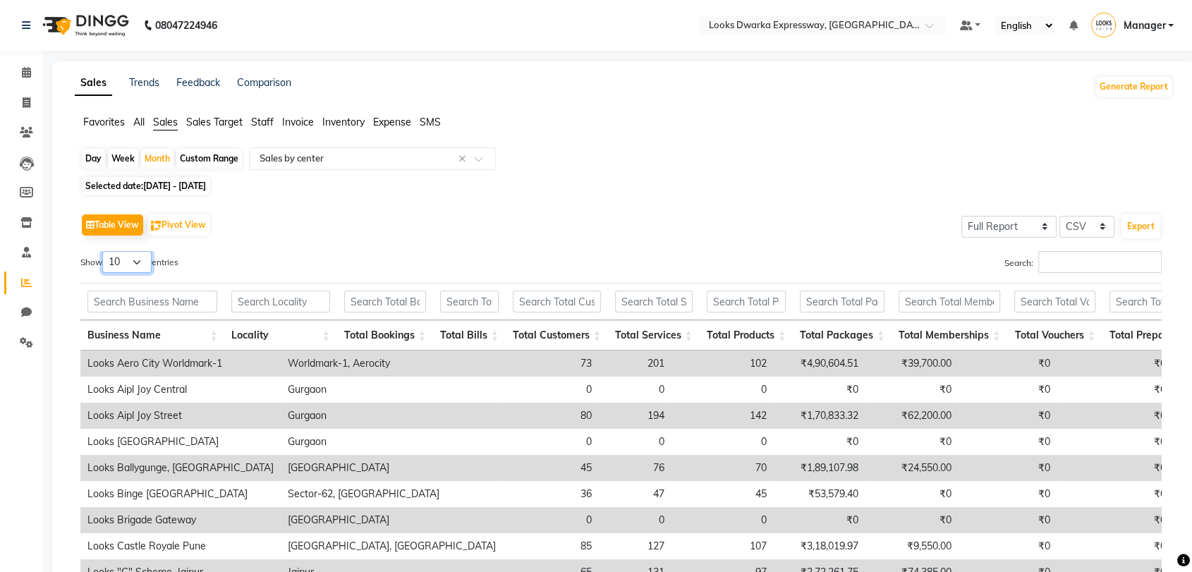
click at [128, 255] on select "10 25 50 100" at bounding box center [126, 262] width 49 height 22
select select "100"
click at [104, 251] on select "10 25 50 100" at bounding box center [126, 262] width 49 height 22
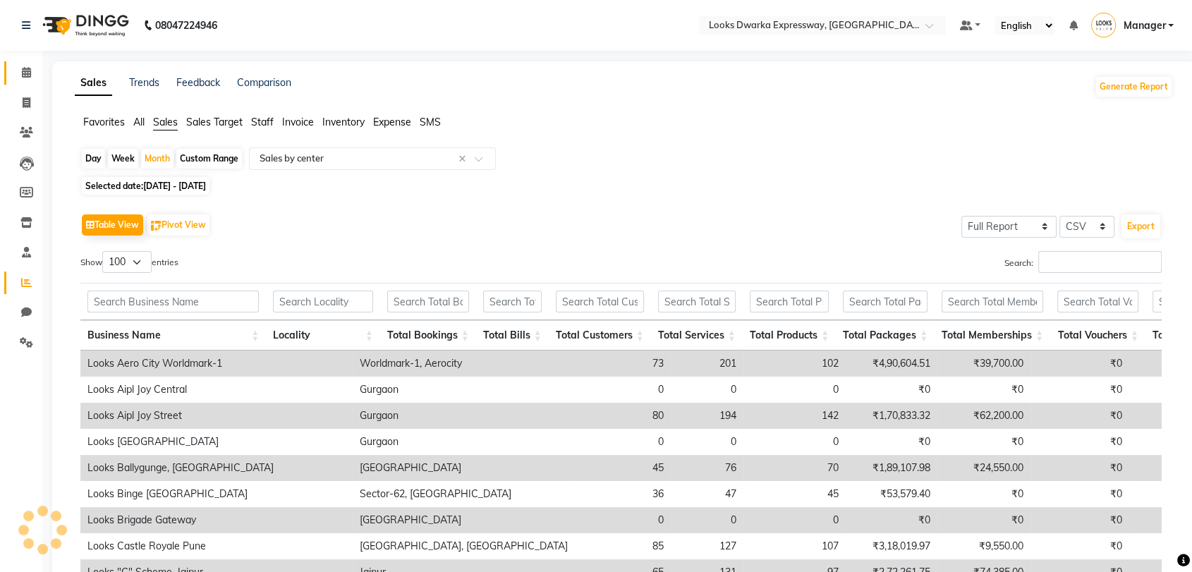
click at [23, 83] on link "Calendar" at bounding box center [21, 72] width 34 height 23
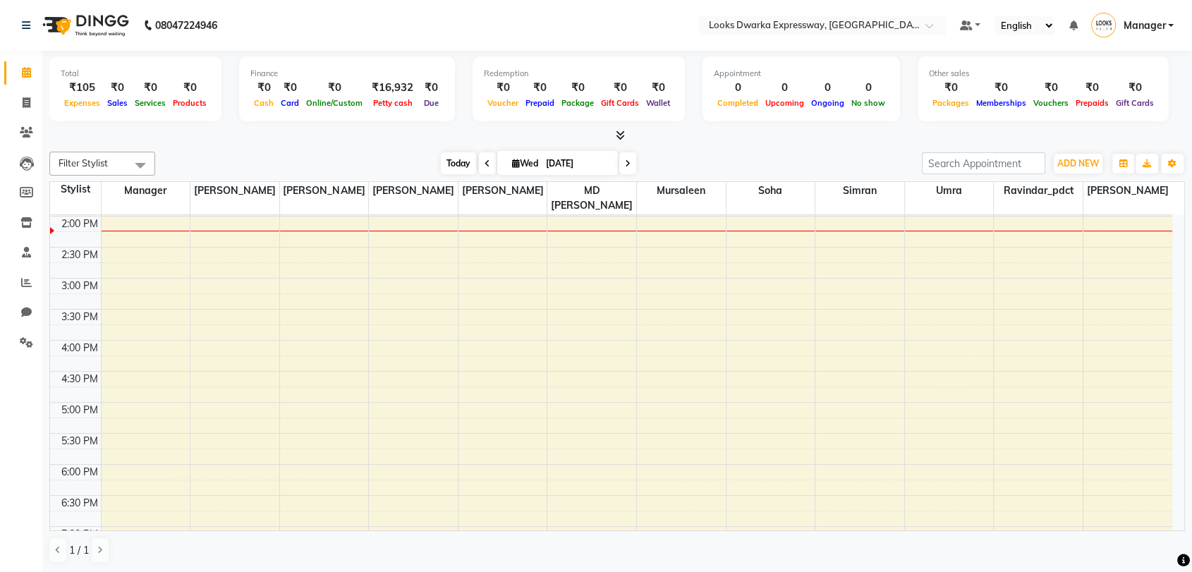
click at [454, 156] on span "Today" at bounding box center [458, 163] width 35 height 22
click at [24, 255] on icon at bounding box center [26, 252] width 9 height 11
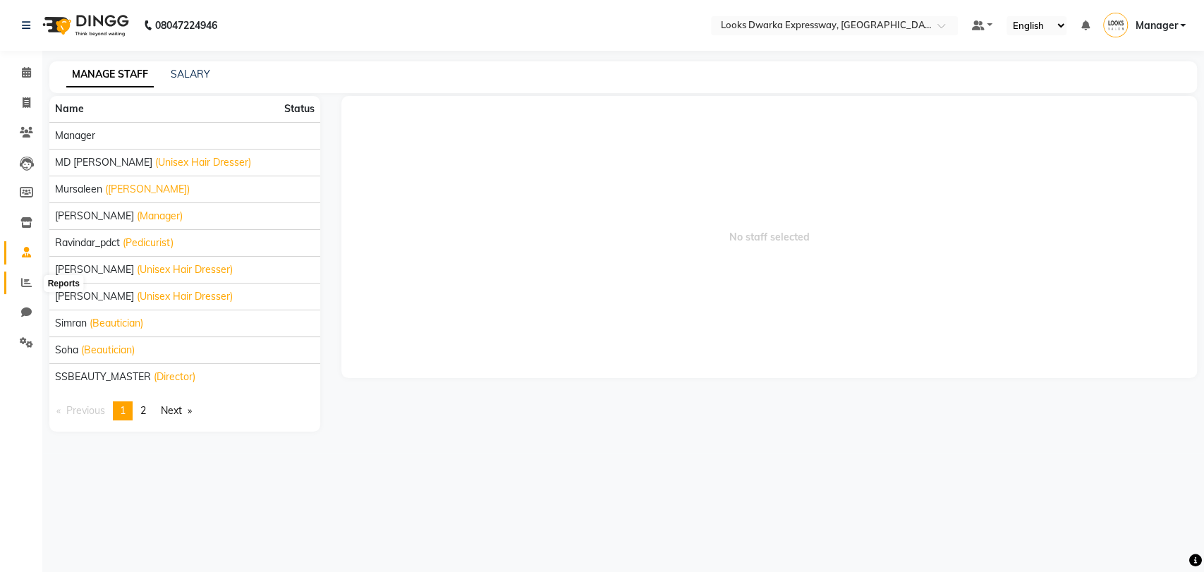
click at [35, 277] on span at bounding box center [26, 283] width 25 height 16
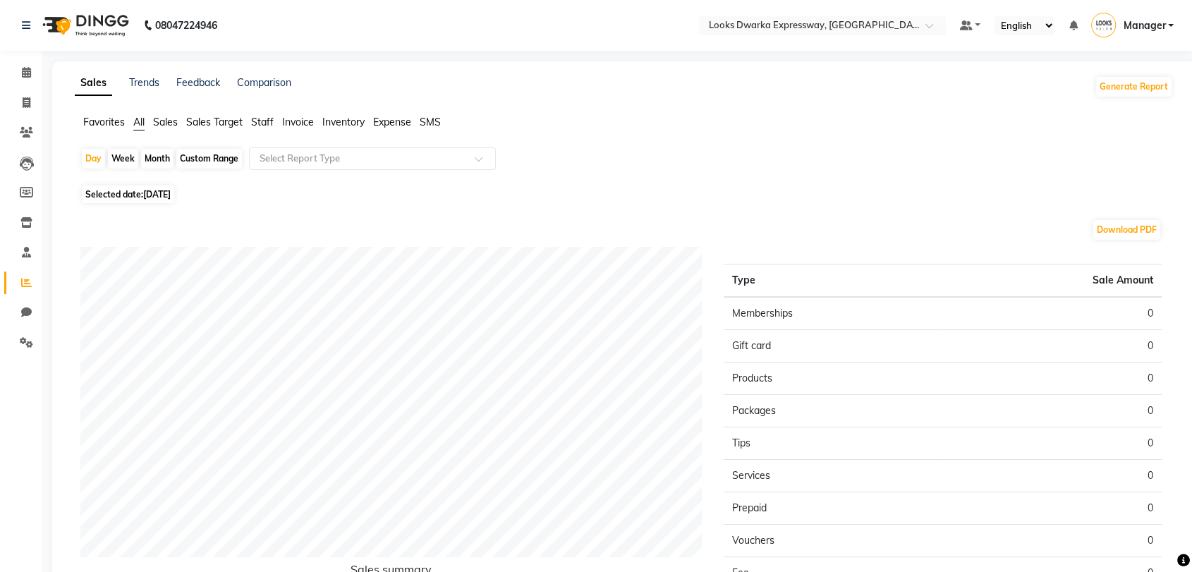
click at [266, 118] on span "Staff" at bounding box center [262, 122] width 23 height 13
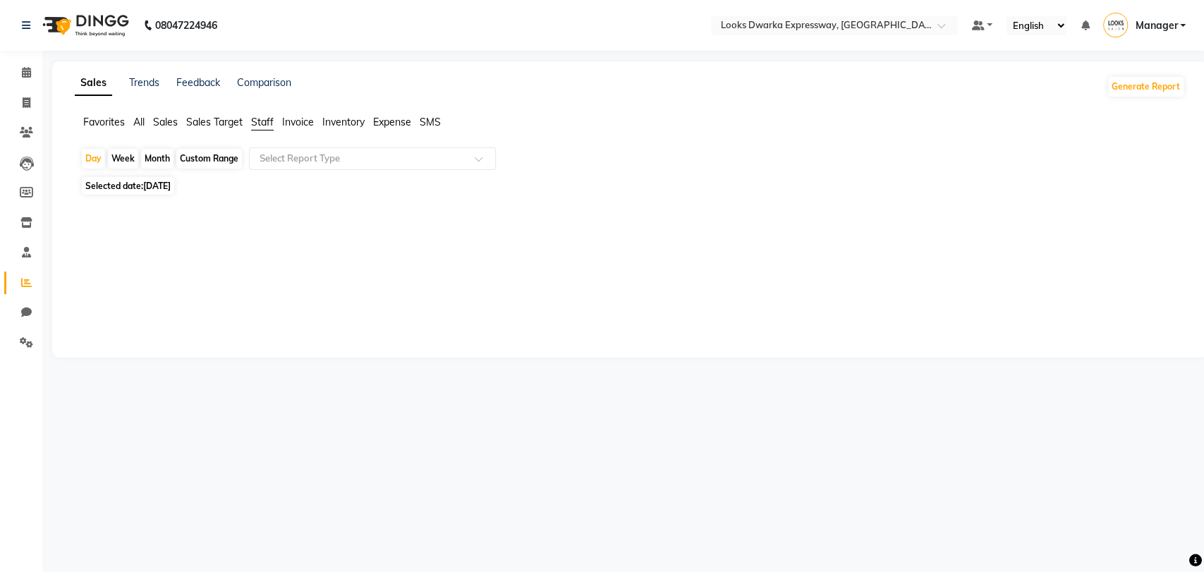
click at [157, 166] on div "Month" at bounding box center [157, 159] width 32 height 20
select select "9"
select select "2025"
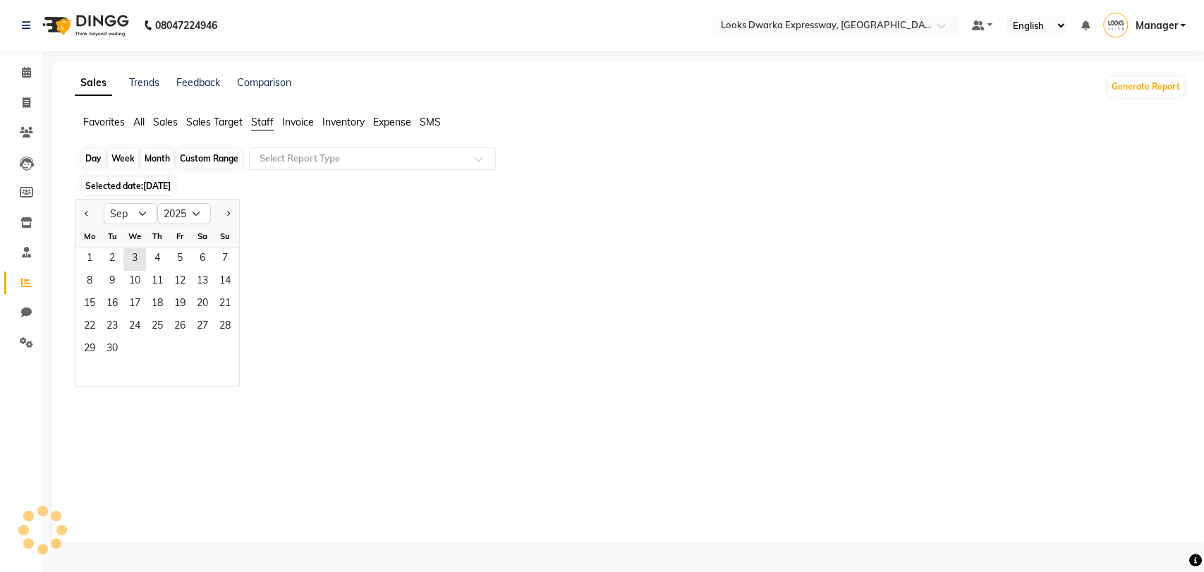
click at [162, 152] on div "Month" at bounding box center [157, 159] width 32 height 20
select select "9"
select select "2025"
click at [82, 212] on button "Previous month" at bounding box center [86, 213] width 11 height 23
select select "8"
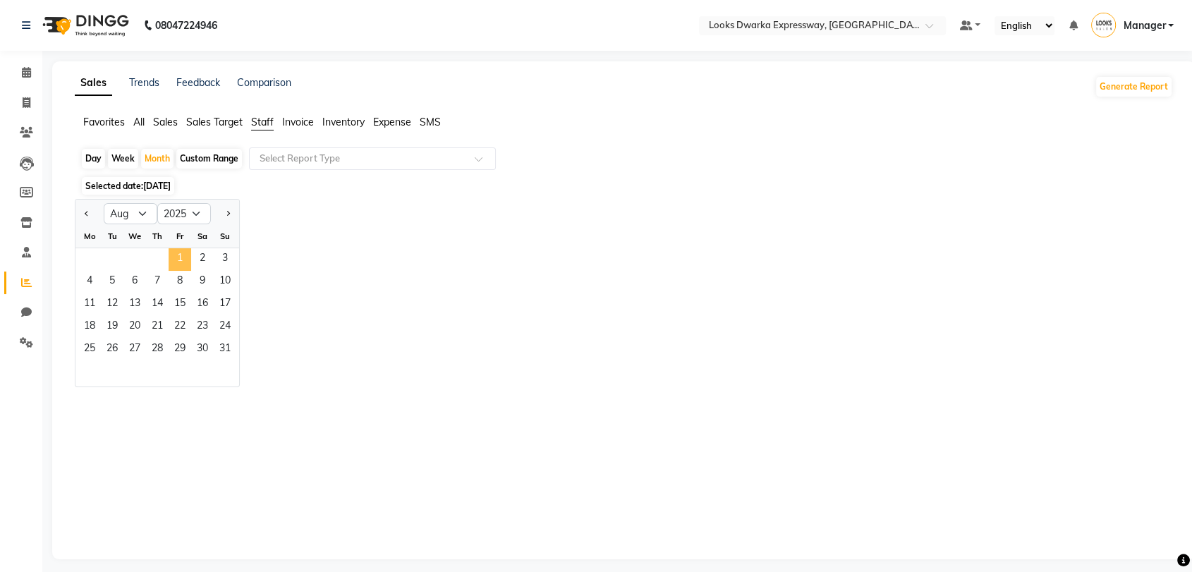
click at [183, 253] on span "1" at bounding box center [180, 259] width 23 height 23
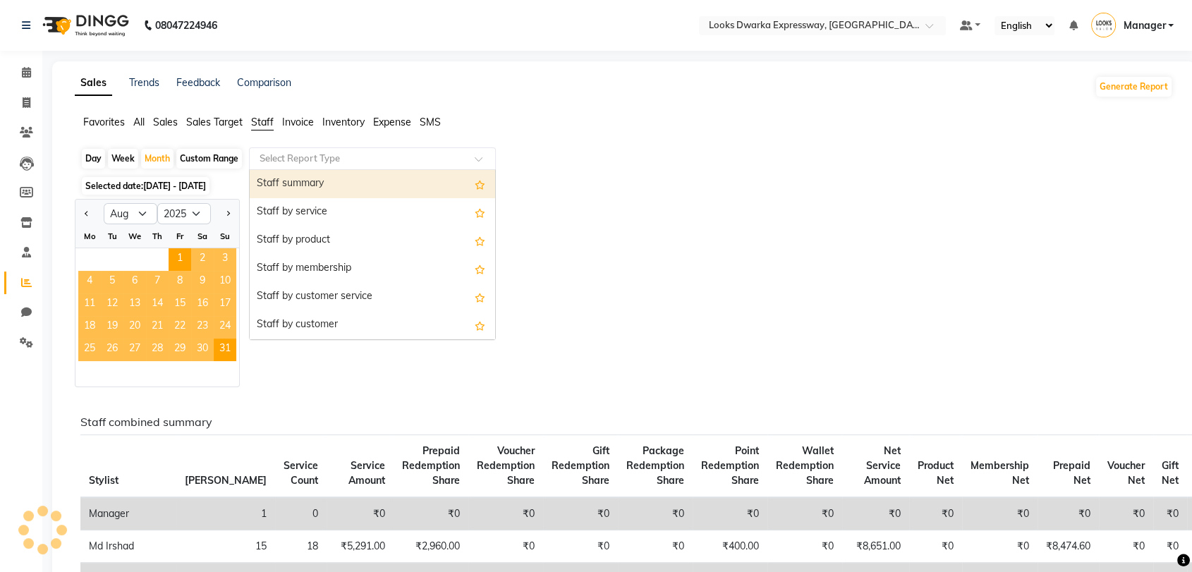
click at [349, 162] on input "text" at bounding box center [358, 159] width 203 height 14
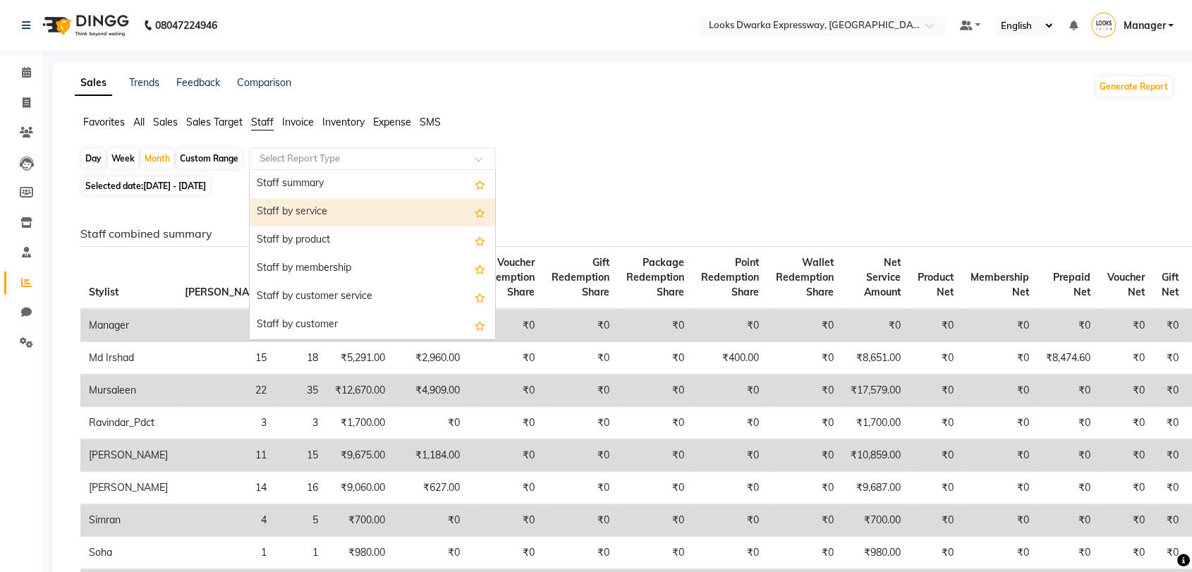
click at [320, 201] on div "Staff by service" at bounding box center [372, 212] width 245 height 28
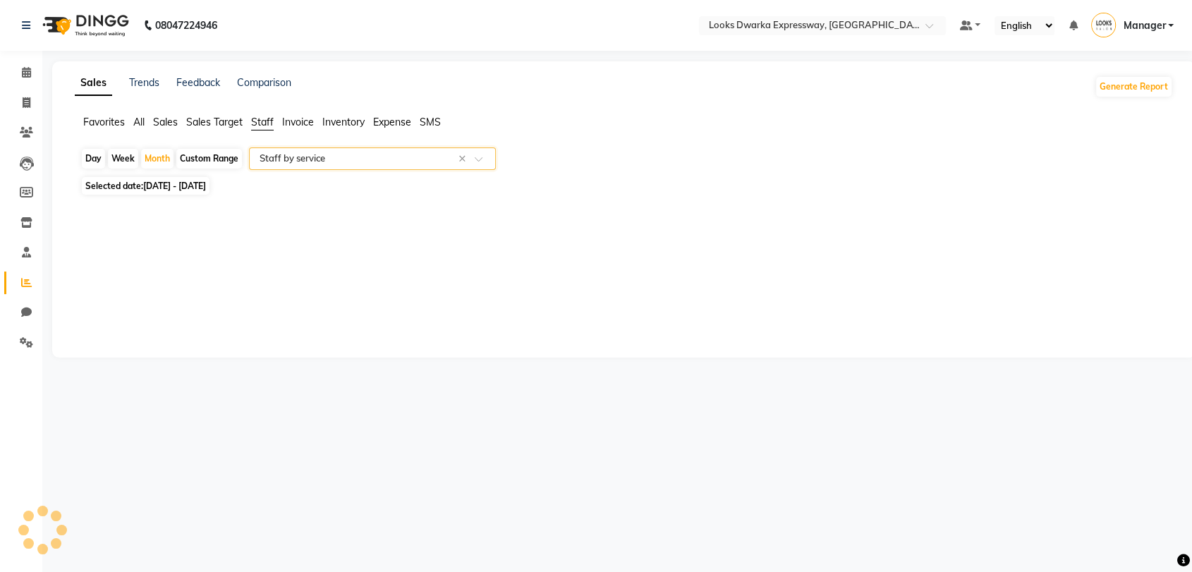
select select "full_report"
select select "csv"
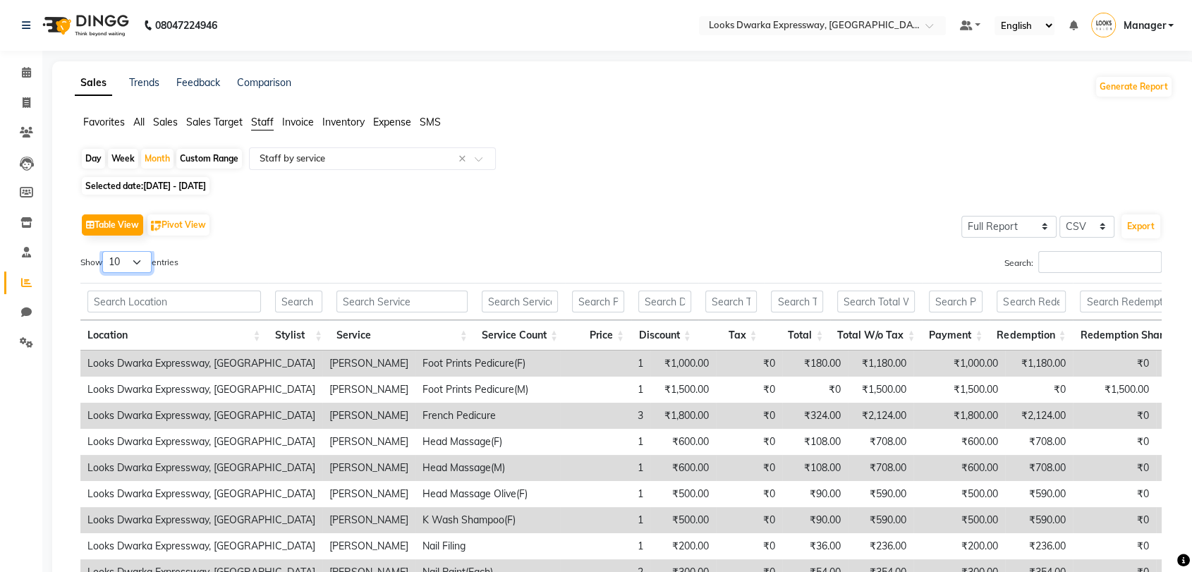
click at [136, 262] on select "10 25 50 100" at bounding box center [126, 262] width 49 height 22
select select "100"
click at [104, 251] on select "10 25 50 100" at bounding box center [126, 262] width 49 height 22
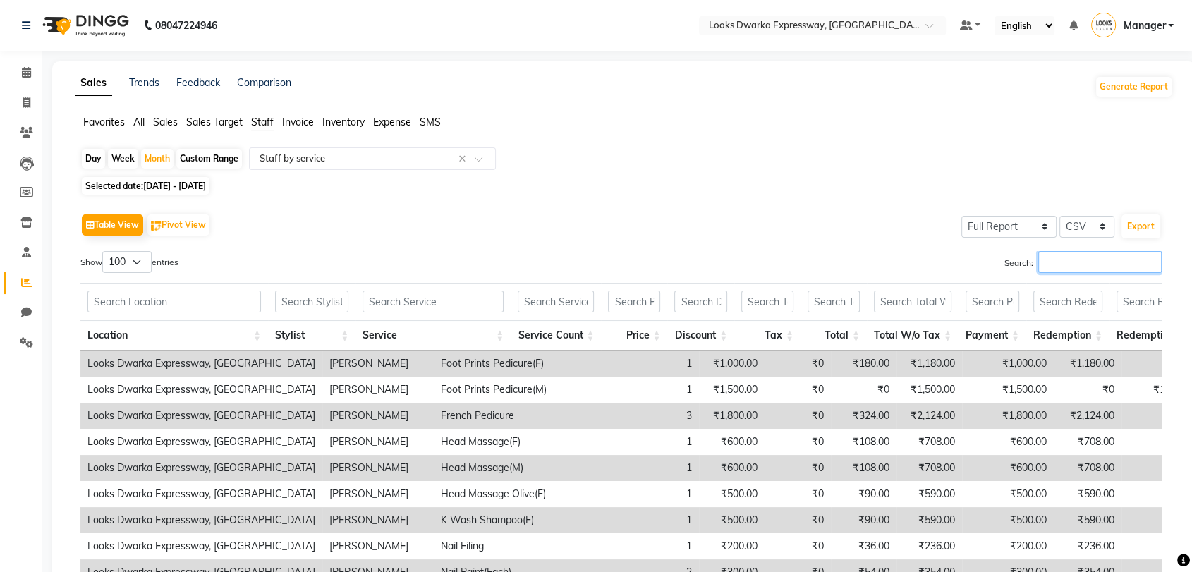
click at [1045, 255] on input "Search:" at bounding box center [1099, 262] width 123 height 22
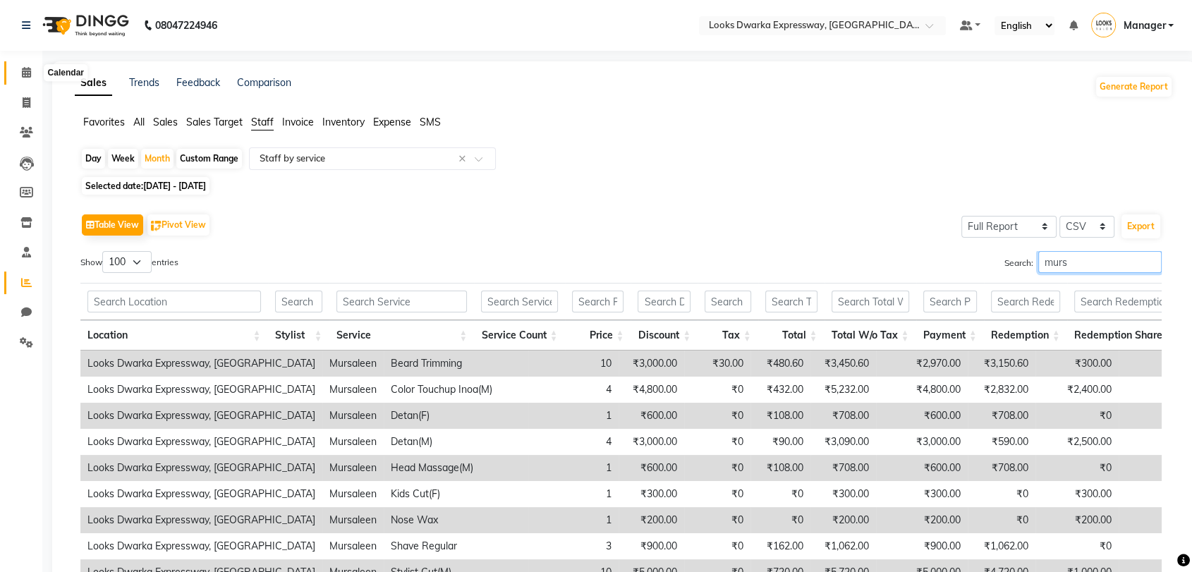
type input "murs"
click at [19, 77] on span at bounding box center [26, 73] width 25 height 16
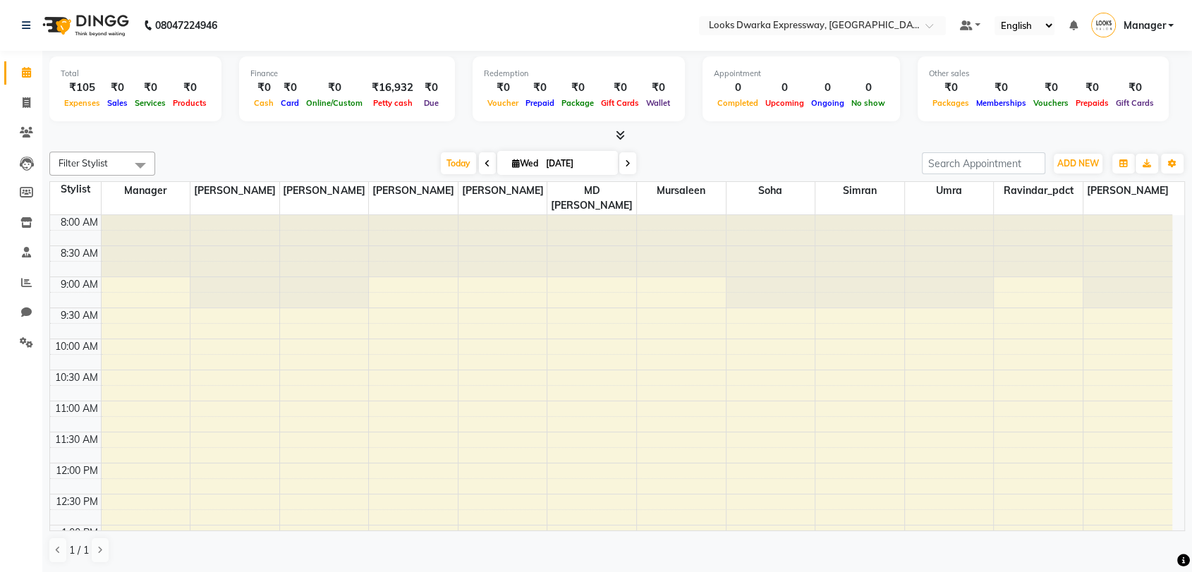
click at [612, 138] on span at bounding box center [617, 135] width 15 height 15
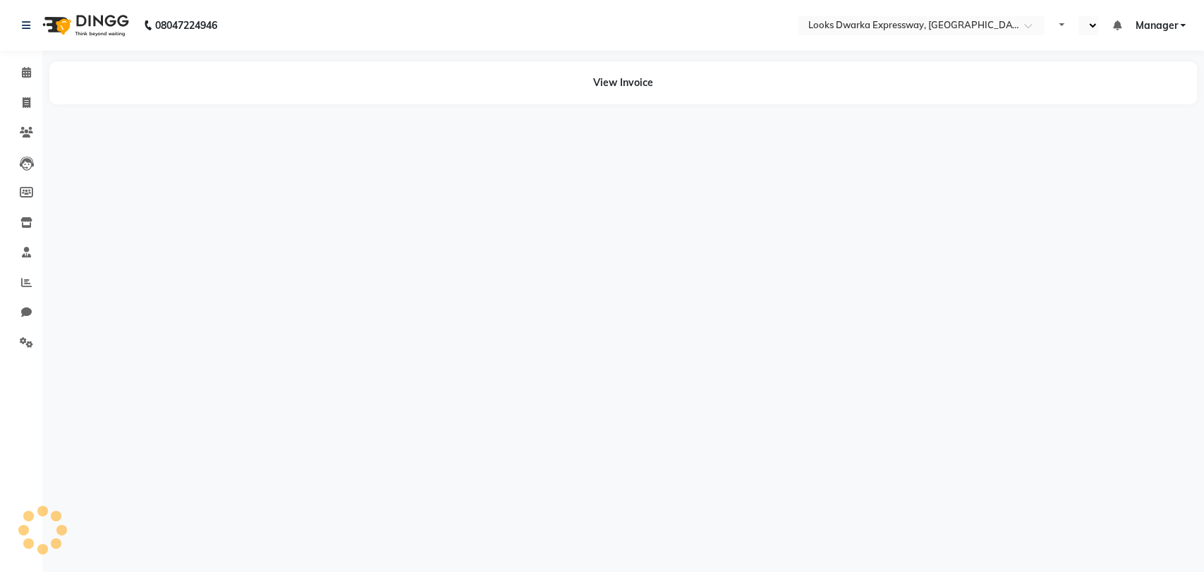
select select "en"
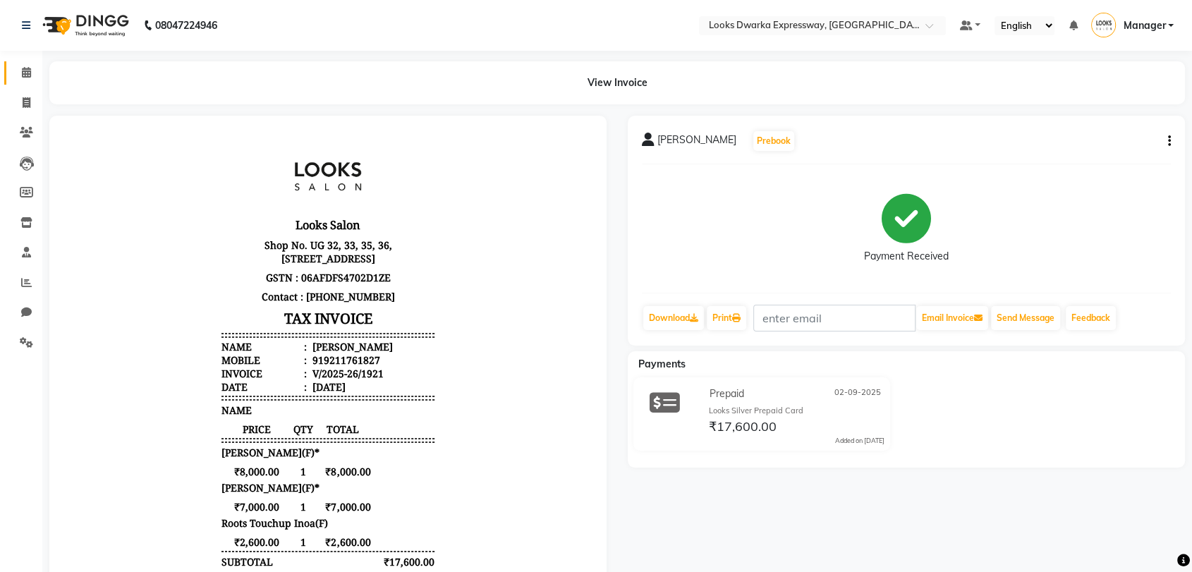
click at [21, 63] on link "Calendar" at bounding box center [21, 72] width 34 height 23
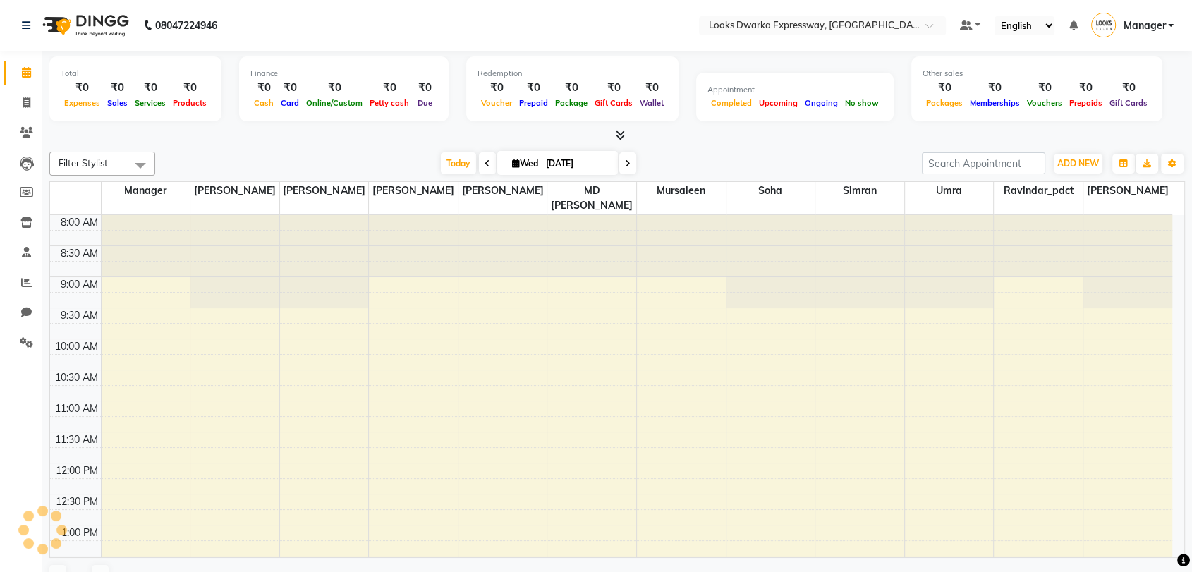
click at [21, 63] on link "Calendar" at bounding box center [21, 72] width 34 height 23
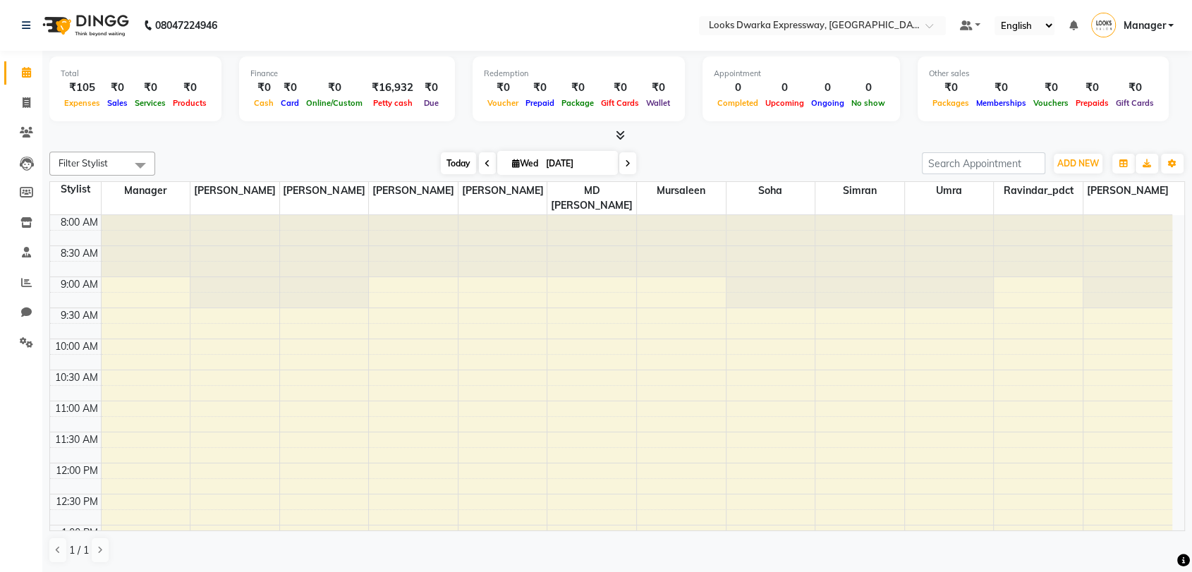
click at [463, 169] on span "Today" at bounding box center [458, 163] width 35 height 22
select select "en"
